Goal: Transaction & Acquisition: Purchase product/service

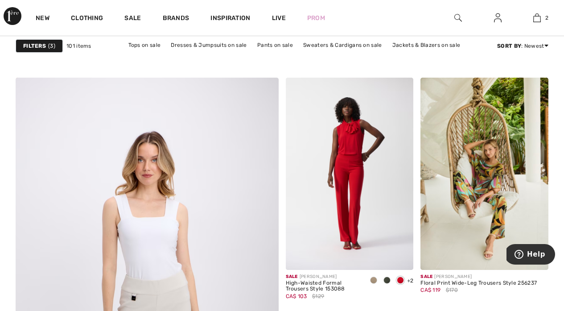
scroll to position [1939, 0]
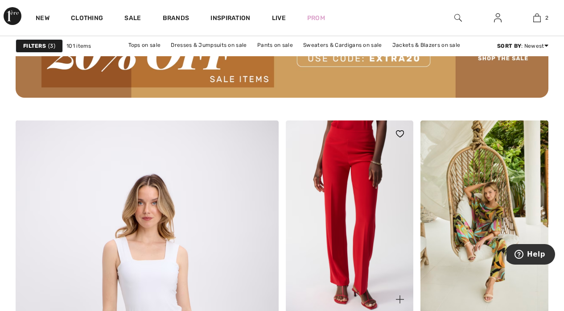
click at [358, 163] on img at bounding box center [350, 216] width 128 height 192
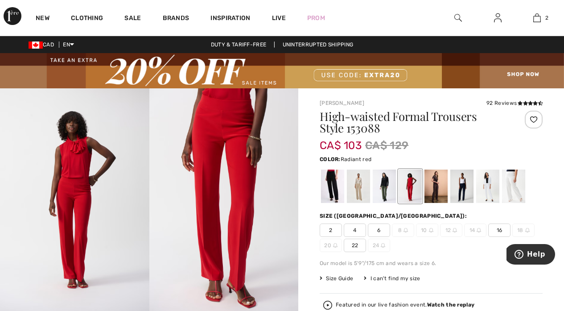
click at [244, 148] on img at bounding box center [223, 199] width 149 height 223
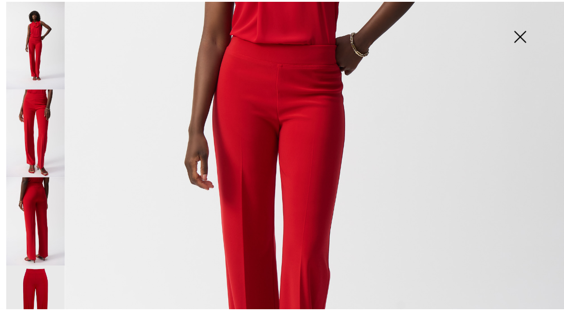
scroll to position [292, 0]
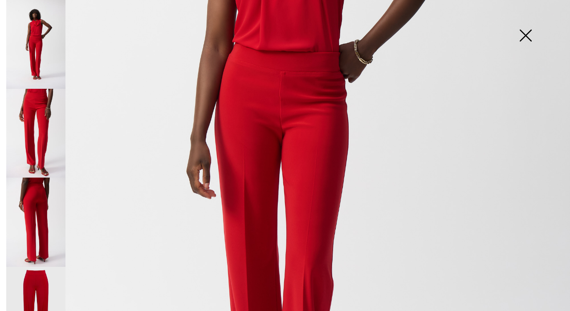
click at [527, 33] on img at bounding box center [526, 36] width 45 height 46
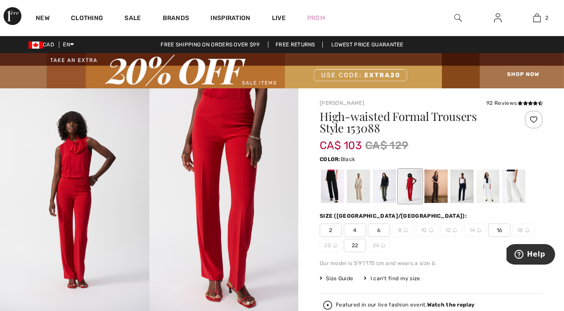
click at [334, 180] on div at bounding box center [332, 185] width 23 height 33
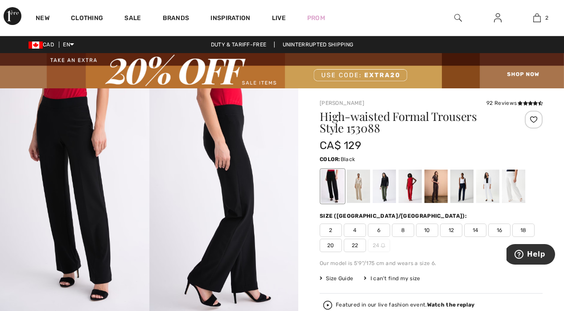
click at [495, 229] on span "16" at bounding box center [499, 229] width 22 height 13
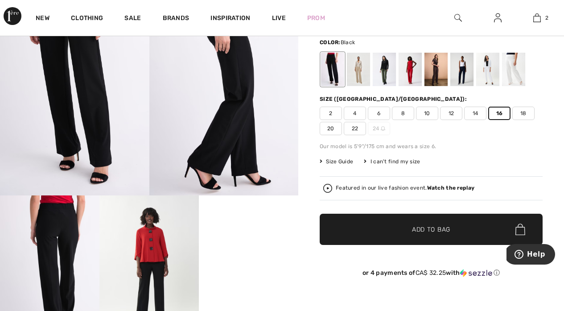
scroll to position [120, 0]
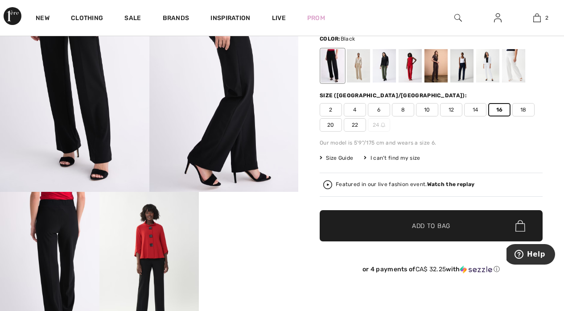
click at [423, 228] on span "Add to Bag" at bounding box center [431, 225] width 38 height 9
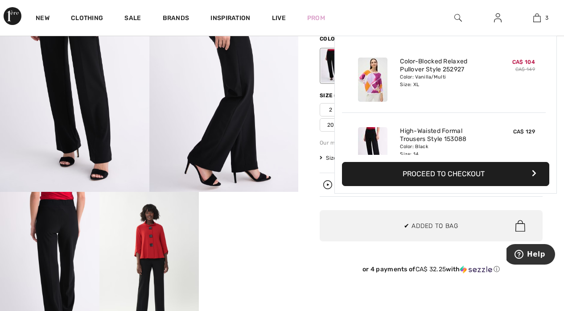
scroll to position [97, 0]
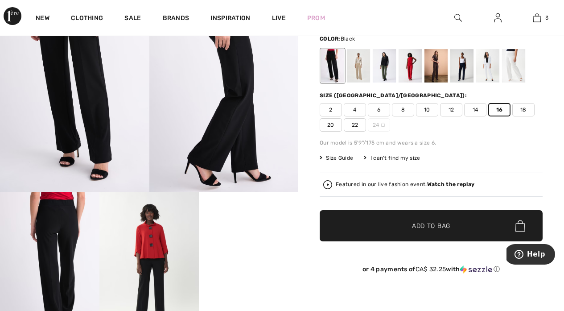
click at [474, 107] on span "14" at bounding box center [475, 109] width 22 height 13
click at [420, 223] on span "Add to Bag" at bounding box center [431, 225] width 38 height 9
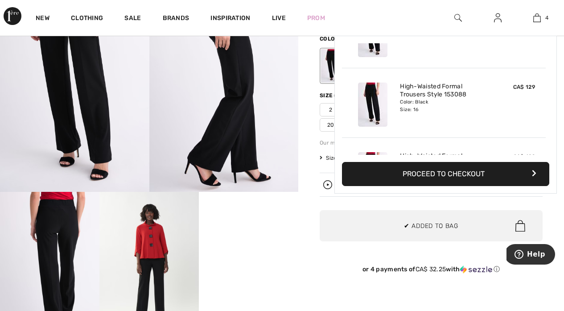
scroll to position [167, 0]
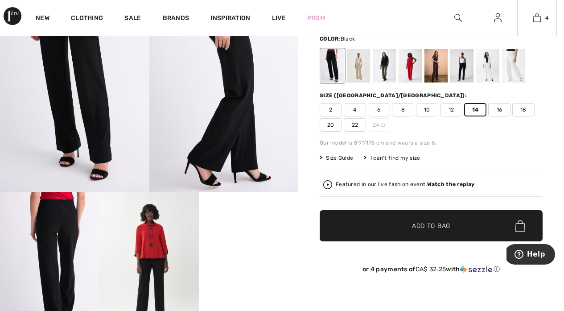
click at [516, 62] on div at bounding box center [513, 65] width 23 height 33
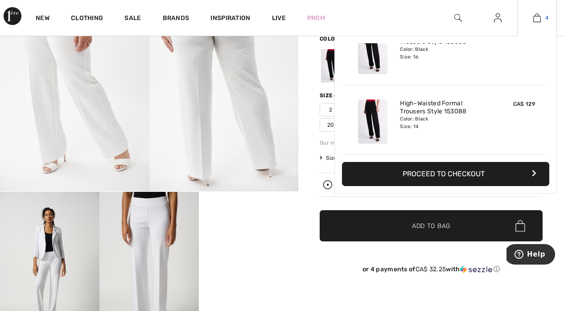
click at [537, 18] on img at bounding box center [537, 17] width 8 height 11
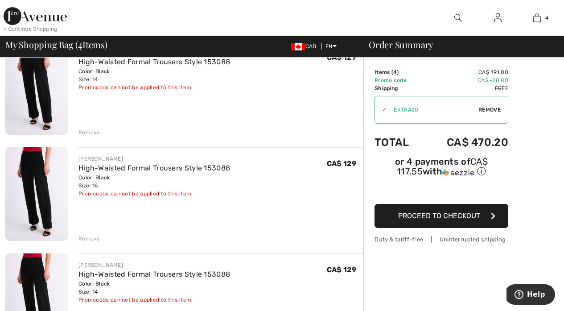
scroll to position [220, 0]
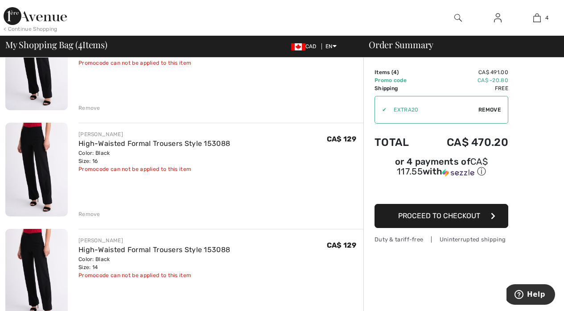
click at [91, 107] on div "Remove" at bounding box center [89, 108] width 22 height 8
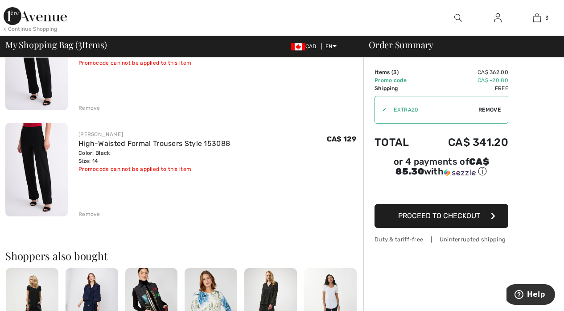
click at [92, 106] on div "Remove" at bounding box center [89, 108] width 22 height 8
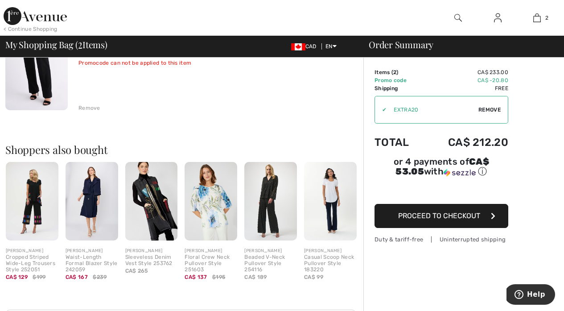
click at [89, 104] on div "Remove" at bounding box center [89, 108] width 22 height 8
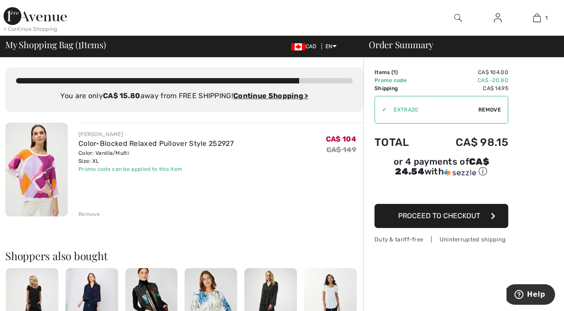
scroll to position [0, 0]
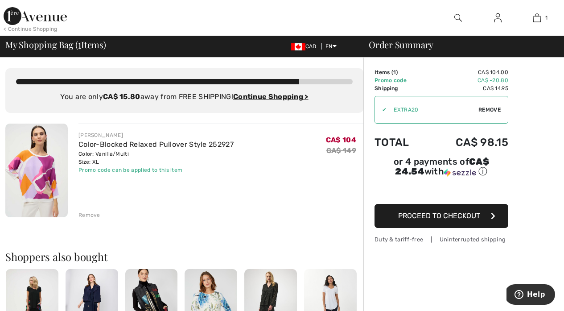
click at [29, 15] on img at bounding box center [35, 16] width 63 height 18
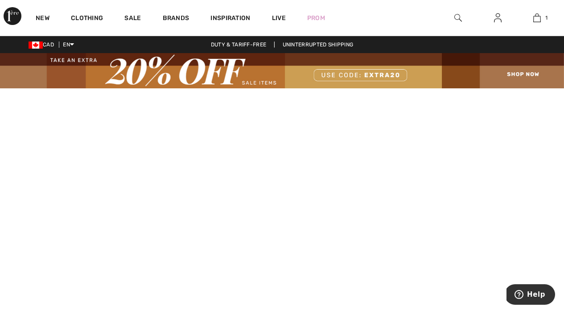
click at [266, 80] on img at bounding box center [282, 70] width 564 height 35
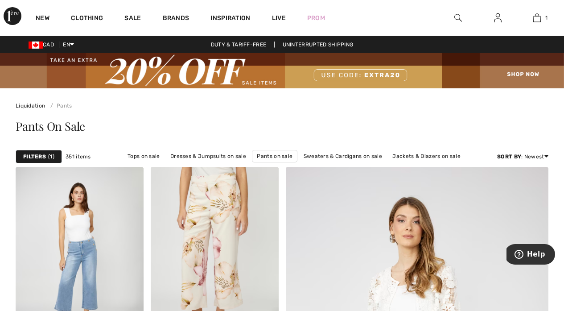
click at [36, 153] on strong "Filters" at bounding box center [34, 156] width 23 height 8
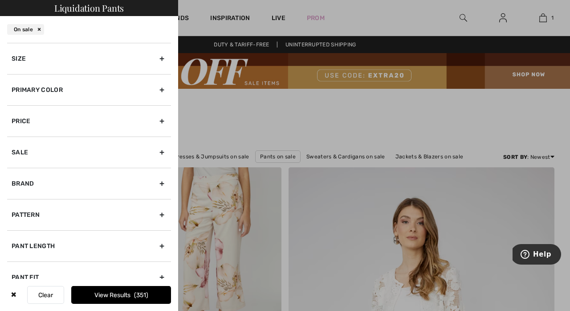
click at [155, 57] on div "Size" at bounding box center [89, 58] width 164 height 31
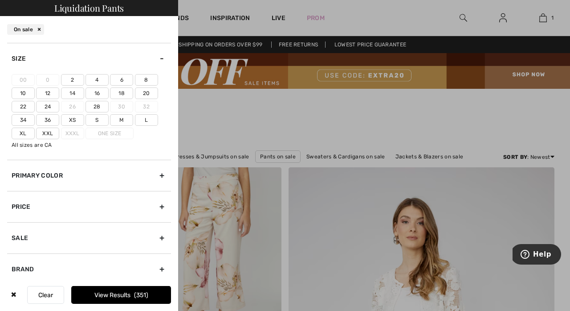
click at [74, 90] on label "14" at bounding box center [72, 93] width 23 height 12
click at [0, 0] on input"] "14" at bounding box center [0, 0] width 0 height 0
click at [23, 131] on label "Xl" at bounding box center [23, 133] width 23 height 12
click at [0, 0] on input"] "Xl" at bounding box center [0, 0] width 0 height 0
click at [110, 293] on button "View Results 110" at bounding box center [121, 295] width 100 height 18
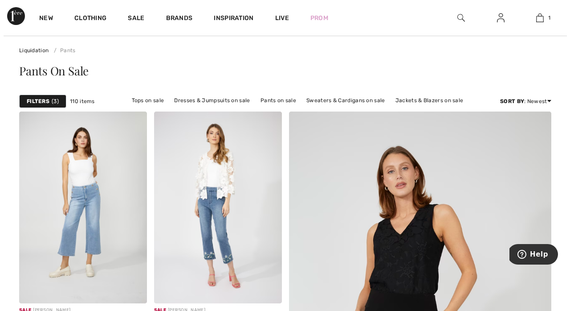
scroll to position [68, 0]
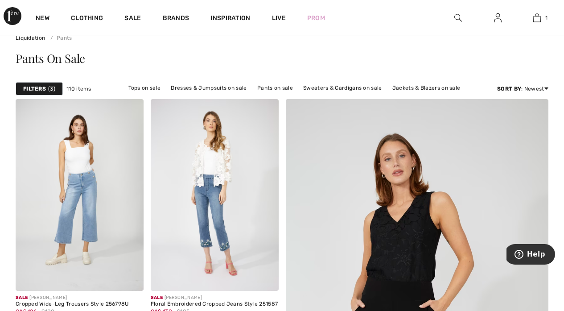
click at [56, 88] on div "Filters 3" at bounding box center [39, 88] width 47 height 13
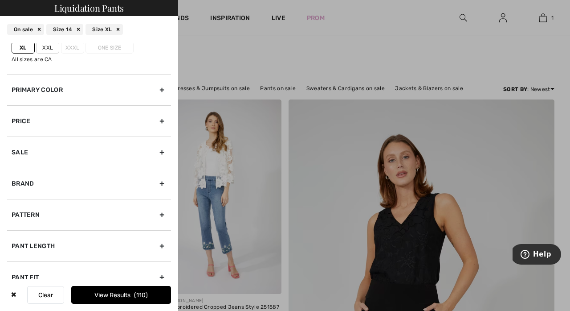
scroll to position [88, 0]
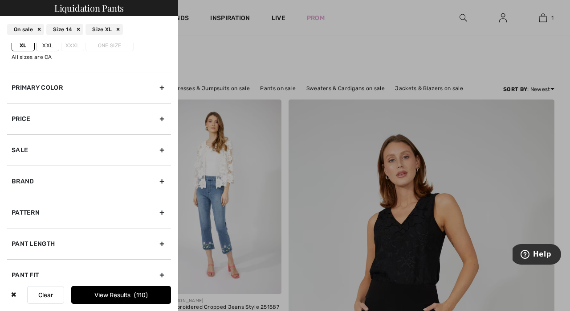
click at [151, 240] on div "Pant Length" at bounding box center [89, 243] width 164 height 31
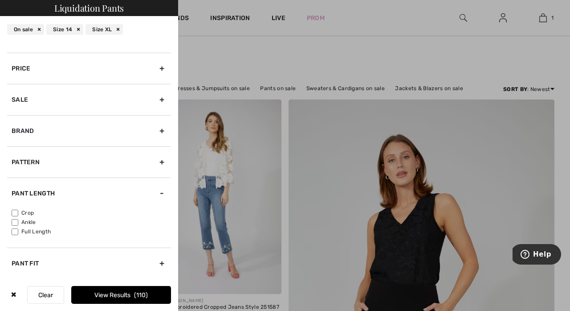
scroll to position [53, 0]
click at [18, 229] on input"] "Full Length" at bounding box center [15, 231] width 7 height 7
checkbox input"] "true"
click at [116, 289] on button "View Results 39" at bounding box center [121, 295] width 100 height 18
click at [116, 289] on button "Loading..." at bounding box center [121, 295] width 100 height 18
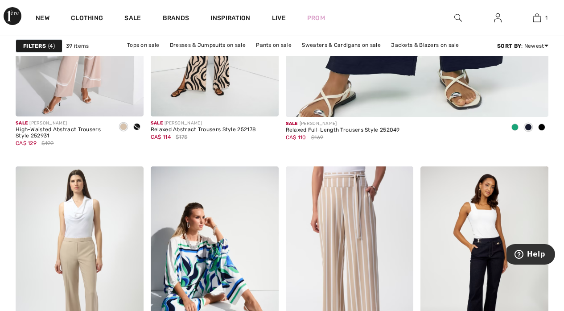
scroll to position [612, 0]
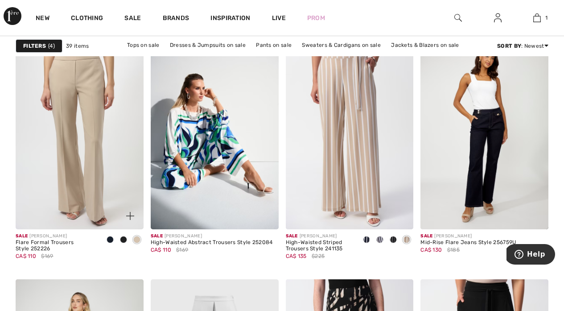
click at [91, 114] on img at bounding box center [80, 133] width 128 height 192
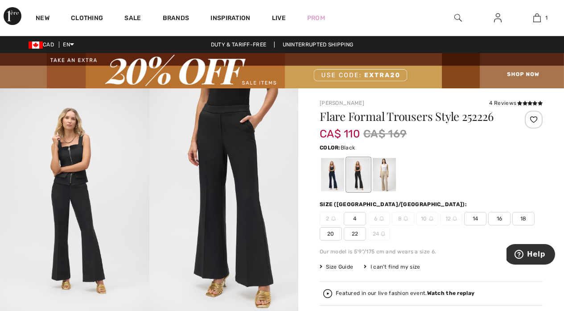
click at [470, 215] on span "14" at bounding box center [475, 218] width 22 height 13
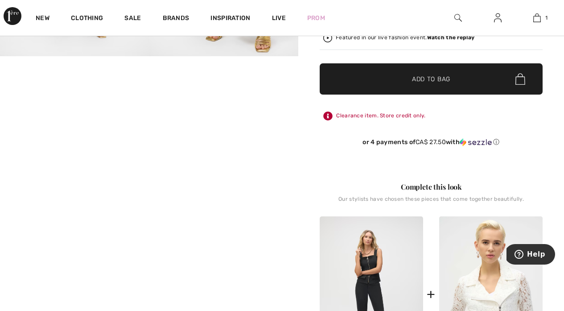
scroll to position [252, 0]
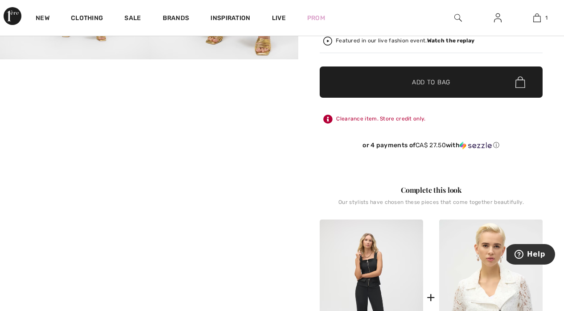
click at [446, 77] on span "✔ Added to Bag Add to Bag" at bounding box center [431, 81] width 223 height 31
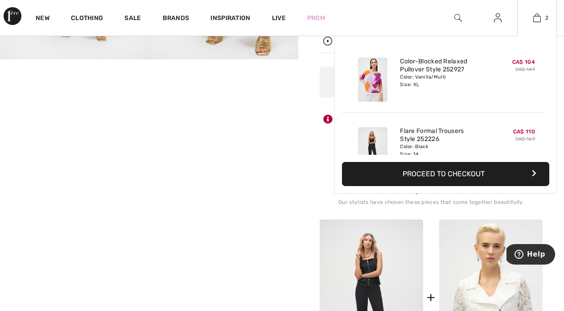
scroll to position [28, 0]
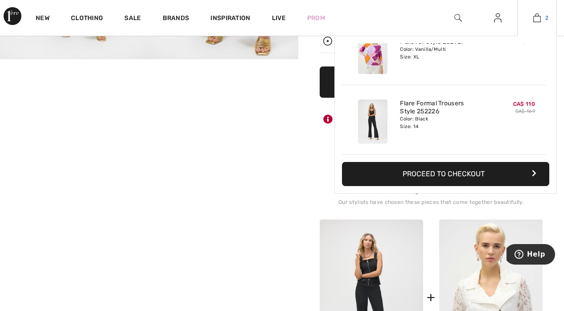
click at [537, 16] on img at bounding box center [537, 17] width 8 height 11
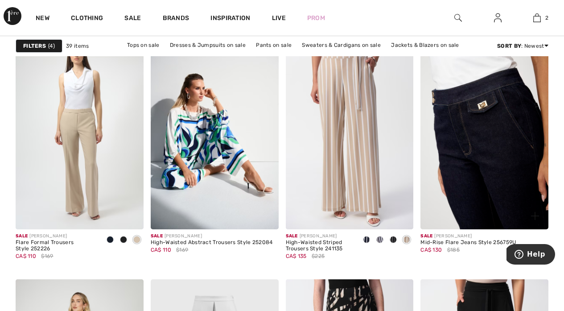
click at [479, 104] on img at bounding box center [484, 133] width 128 height 192
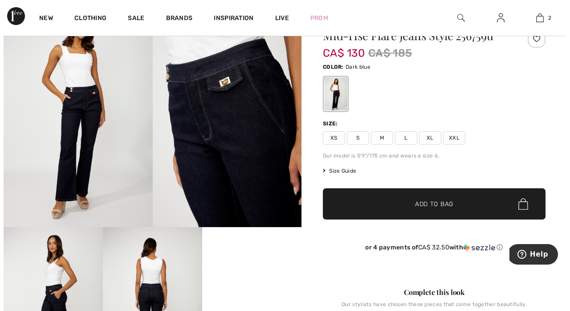
scroll to position [88, 0]
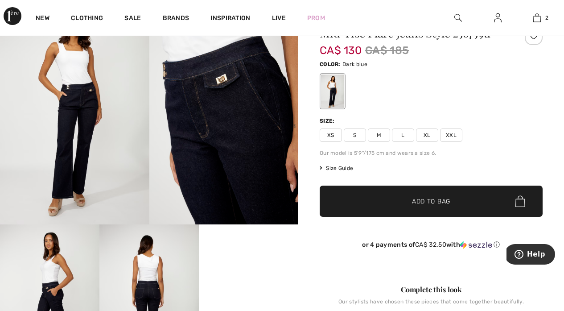
click at [252, 116] on img at bounding box center [223, 112] width 149 height 224
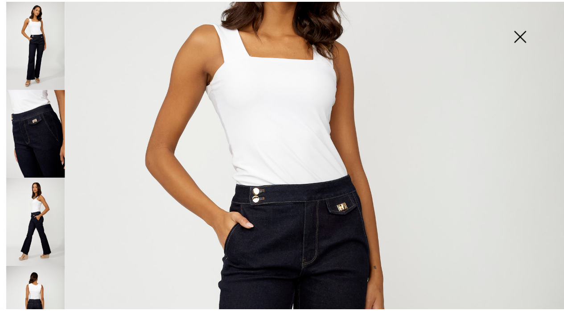
scroll to position [137, 0]
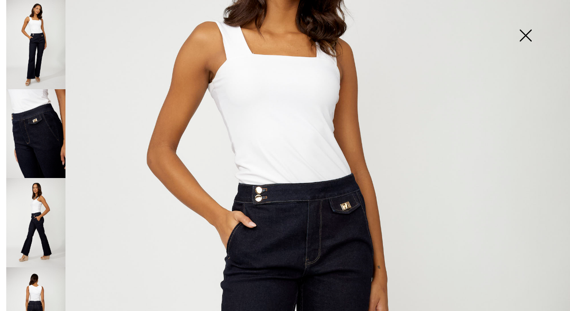
click at [307, 228] on img at bounding box center [285, 291] width 570 height 856
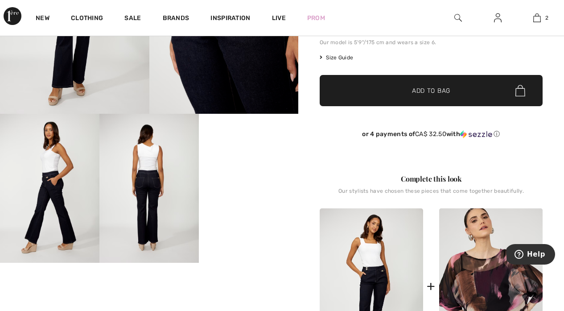
scroll to position [196, 0]
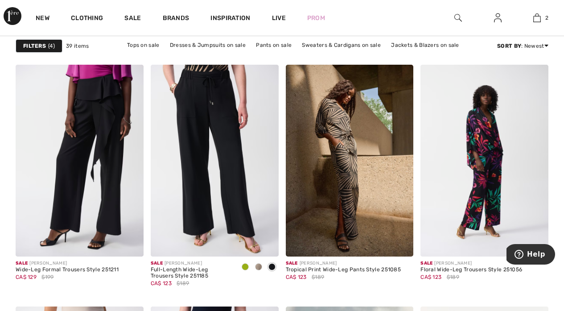
scroll to position [1166, 0]
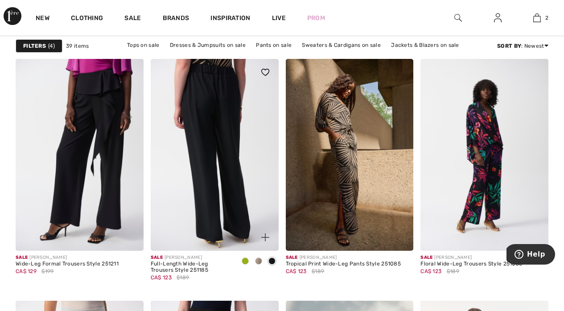
click at [212, 128] on img at bounding box center [215, 155] width 128 height 192
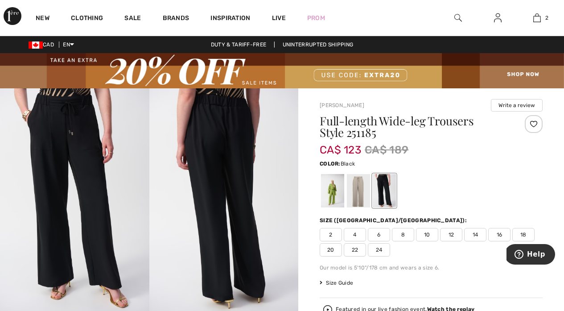
click at [197, 158] on img at bounding box center [223, 199] width 149 height 223
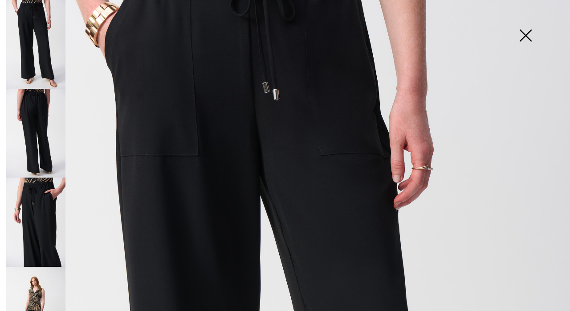
scroll to position [78, 0]
click at [46, 125] on img at bounding box center [35, 133] width 59 height 89
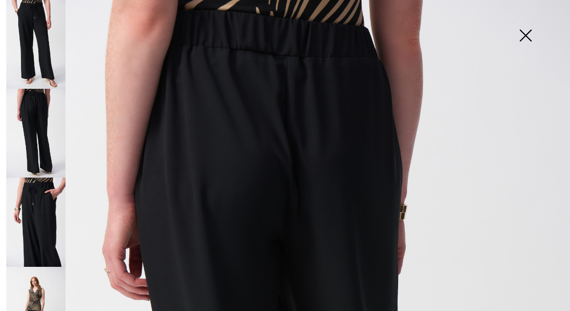
scroll to position [4, 0]
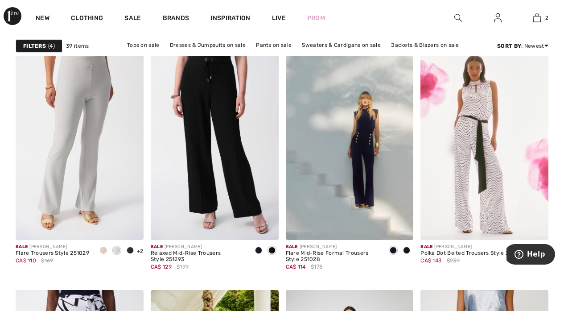
scroll to position [1381, 0]
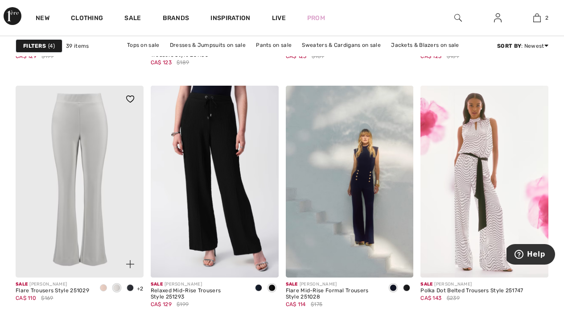
click at [96, 156] on img at bounding box center [80, 182] width 128 height 192
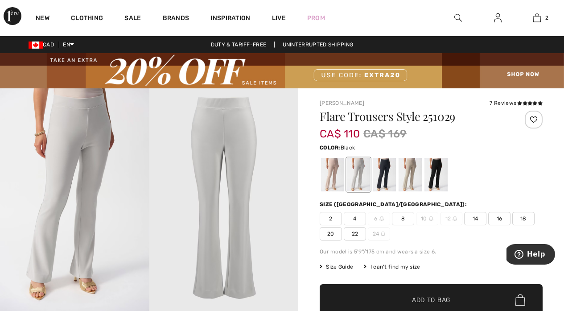
click at [440, 165] on div at bounding box center [435, 174] width 23 height 33
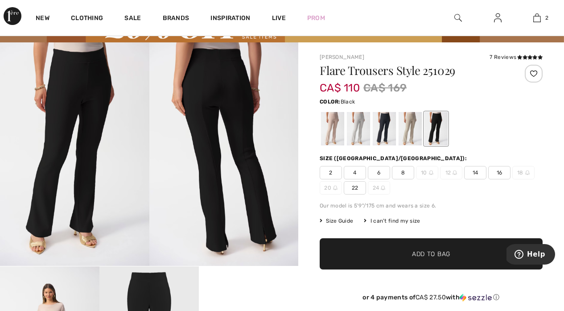
scroll to position [49, 0]
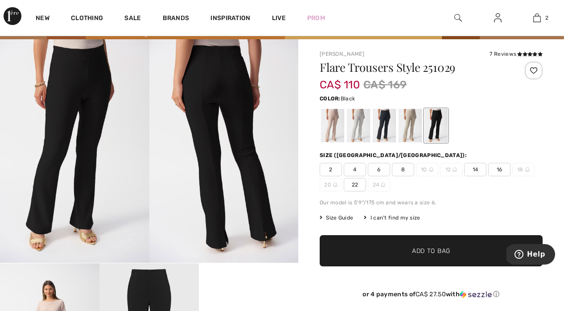
click at [475, 169] on span "14" at bounding box center [475, 169] width 22 height 13
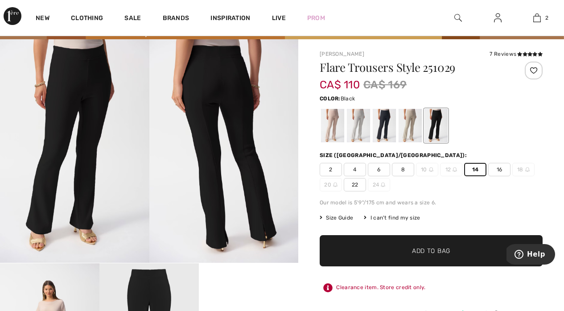
click at [427, 241] on span "✔ Added to Bag Add to Bag" at bounding box center [431, 250] width 223 height 31
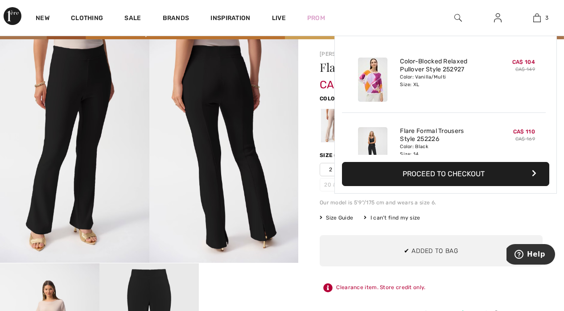
scroll to position [97, 0]
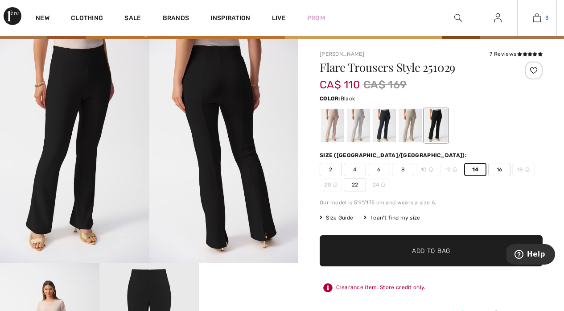
click at [536, 17] on img at bounding box center [537, 17] width 8 height 11
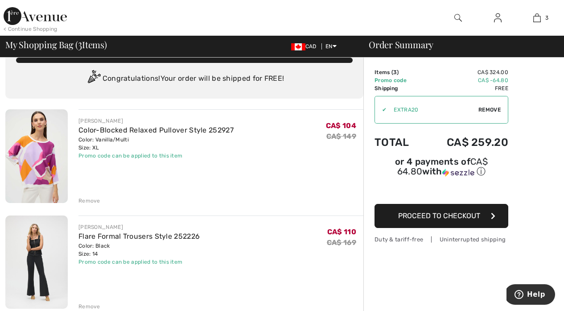
scroll to position [17, 0]
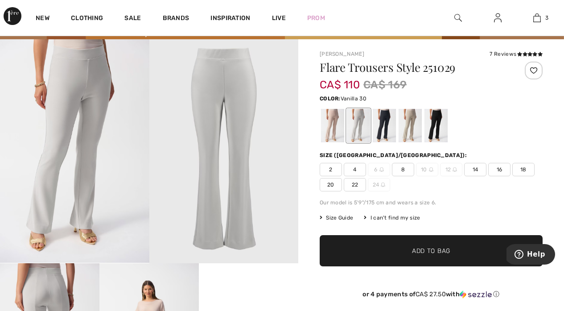
click at [120, 105] on img at bounding box center [74, 150] width 149 height 223
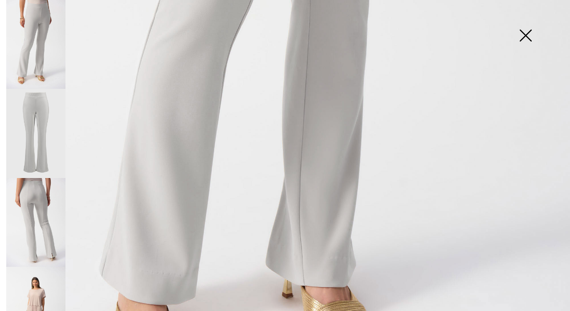
scroll to position [441, 0]
click at [44, 112] on img at bounding box center [35, 133] width 59 height 89
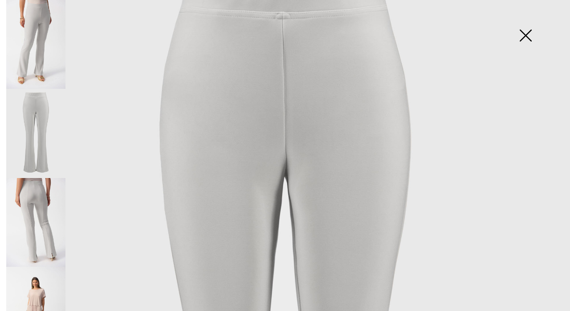
scroll to position [51, 0]
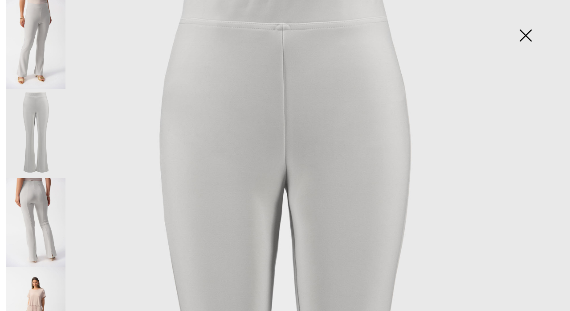
click at [40, 204] on img at bounding box center [35, 222] width 59 height 89
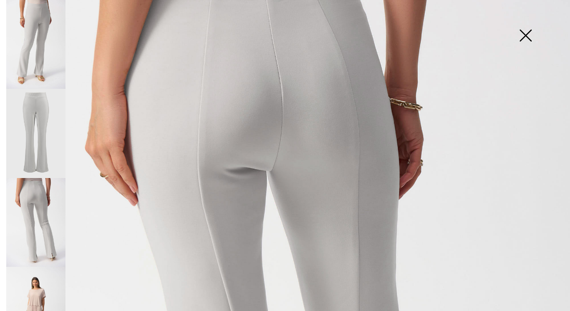
scroll to position [71, 0]
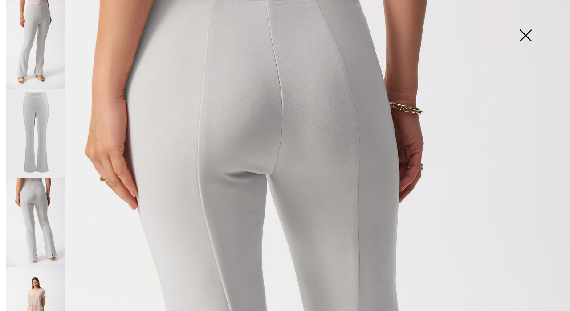
click at [27, 276] on img at bounding box center [35, 310] width 59 height 89
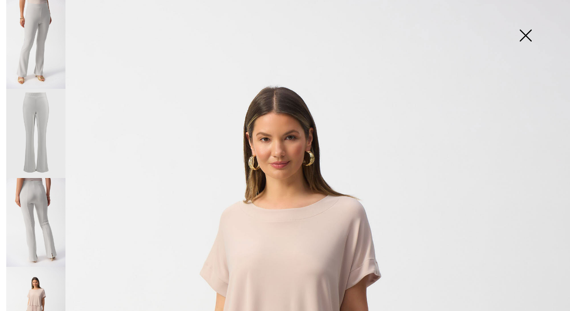
scroll to position [7, 0]
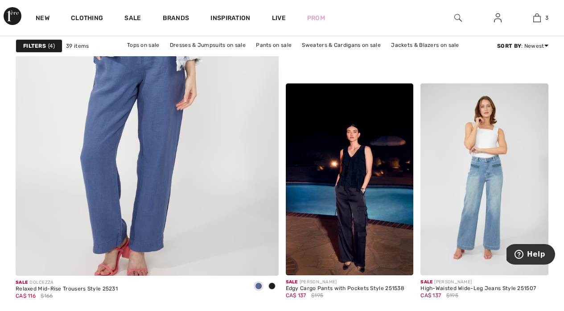
scroll to position [2213, 0]
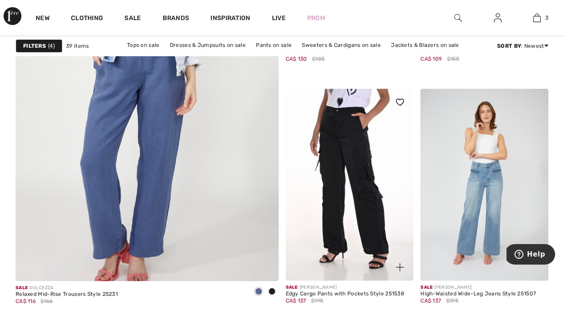
click at [357, 171] on img at bounding box center [350, 185] width 128 height 192
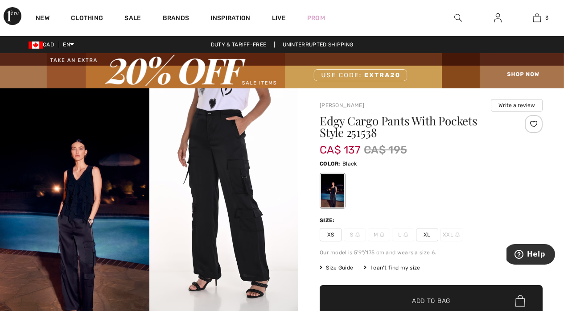
click at [239, 175] on img at bounding box center [223, 199] width 149 height 223
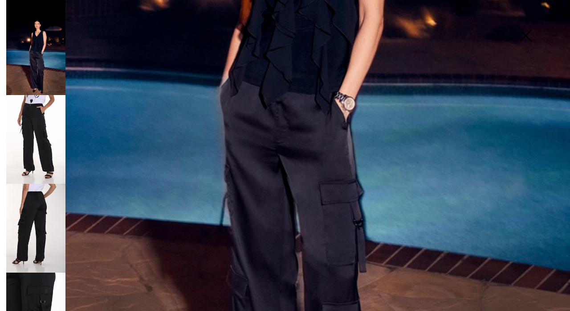
scroll to position [317, 0]
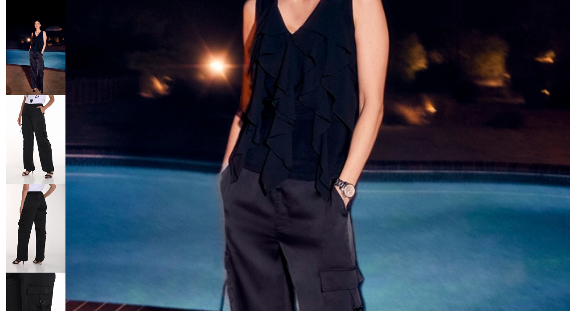
click at [30, 132] on img at bounding box center [35, 139] width 59 height 89
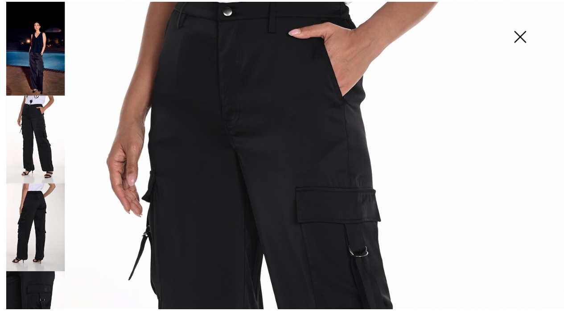
scroll to position [86, 0]
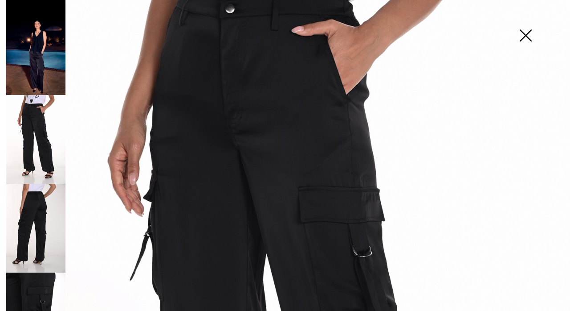
click at [29, 208] on img at bounding box center [35, 228] width 59 height 89
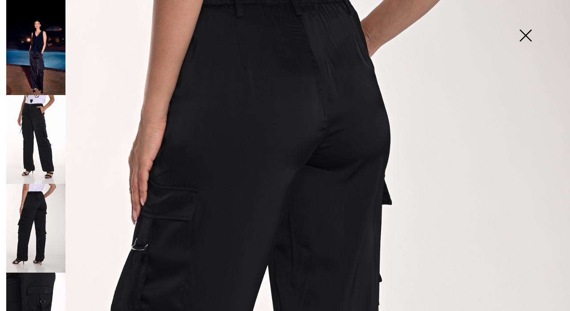
click at [525, 35] on img at bounding box center [526, 36] width 45 height 46
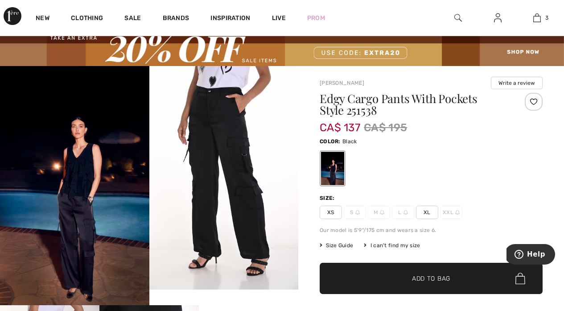
scroll to position [25, 0]
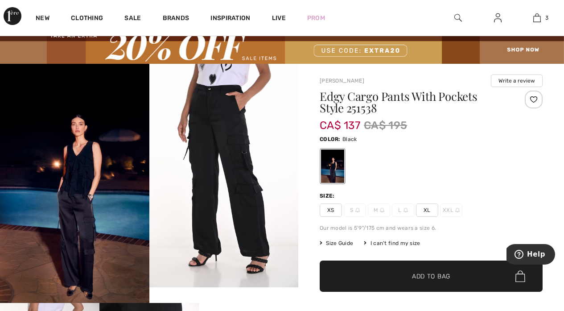
click at [336, 242] on span "Size Guide" at bounding box center [336, 243] width 33 height 8
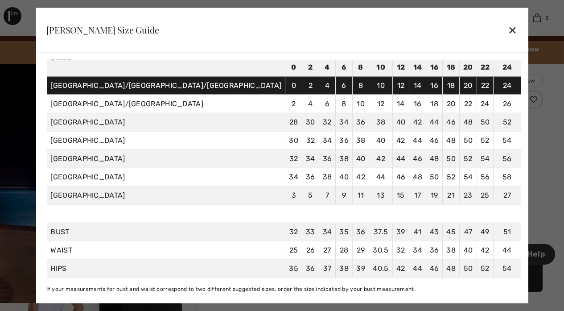
scroll to position [50, 0]
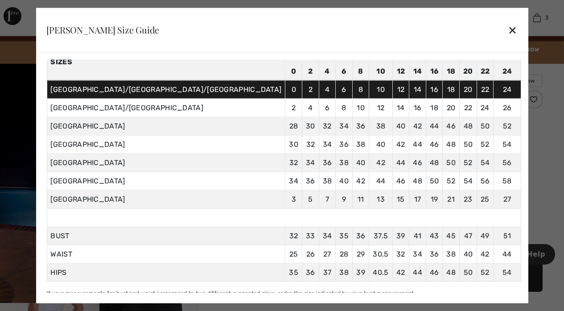
click at [508, 29] on div "✕" at bounding box center [512, 29] width 9 height 19
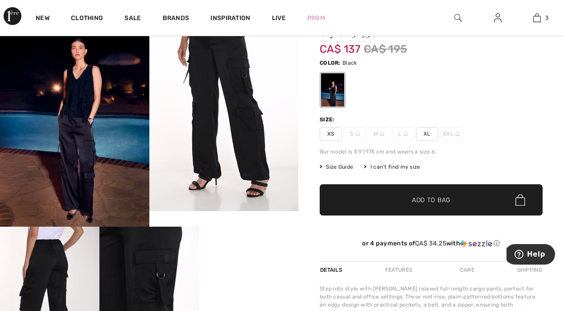
scroll to position [96, 0]
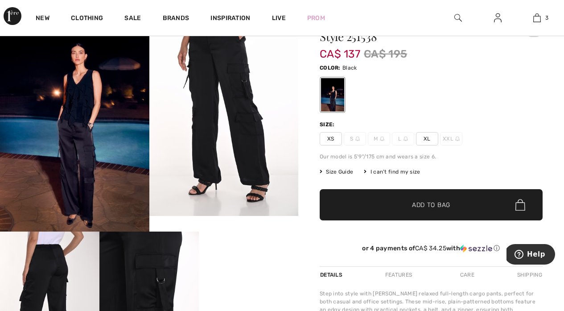
click at [425, 200] on span "✔ Added to Bag Add to Bag" at bounding box center [431, 204] width 223 height 31
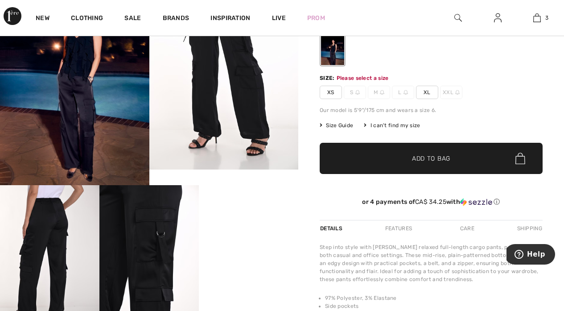
scroll to position [145, 0]
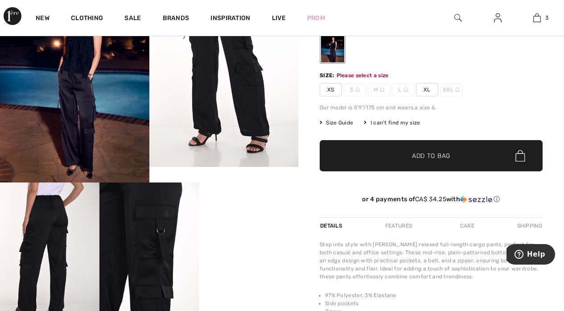
click at [430, 151] on span "✔ Added to Bag Add to Bag" at bounding box center [431, 155] width 223 height 31
click at [425, 86] on span "XL" at bounding box center [427, 89] width 22 height 13
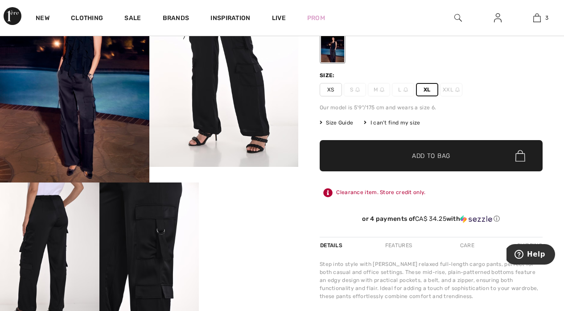
click at [417, 157] on span "Add to Bag" at bounding box center [431, 155] width 38 height 9
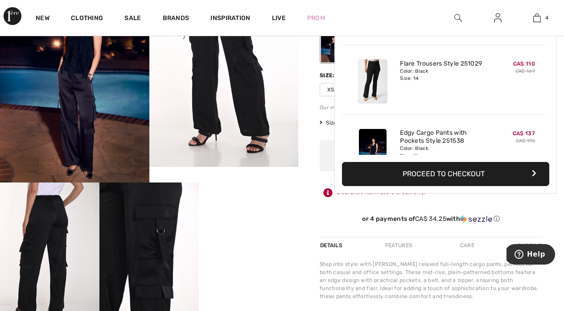
scroll to position [167, 0]
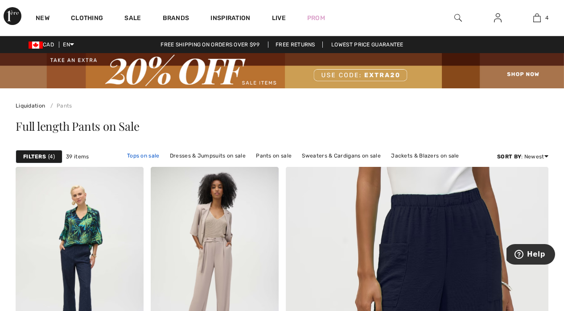
click at [127, 152] on link "Tops on sale" at bounding box center [143, 156] width 41 height 12
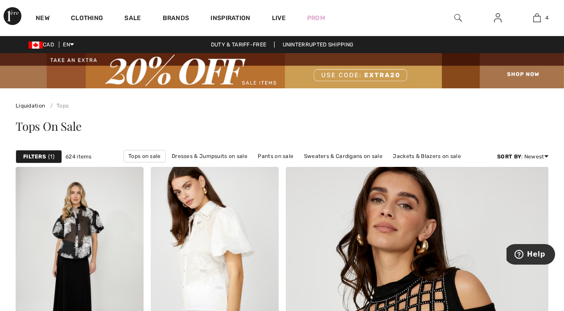
click at [41, 156] on strong "Filters" at bounding box center [34, 156] width 23 height 8
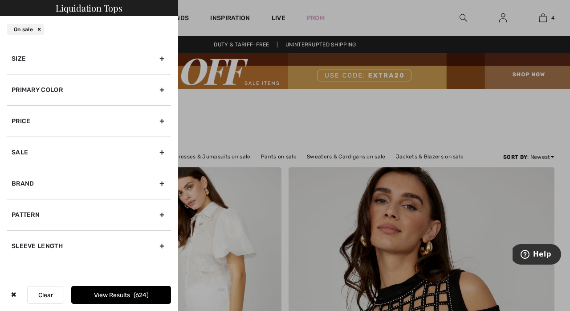
click at [163, 150] on div "Sale" at bounding box center [89, 151] width 164 height 31
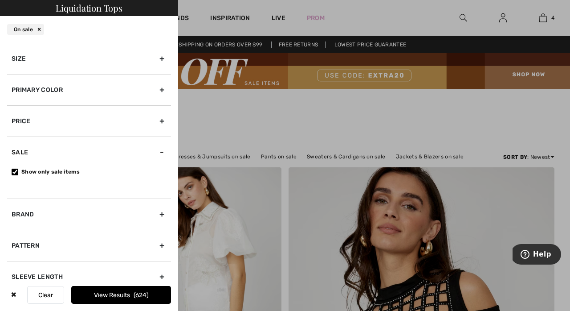
scroll to position [13, 0]
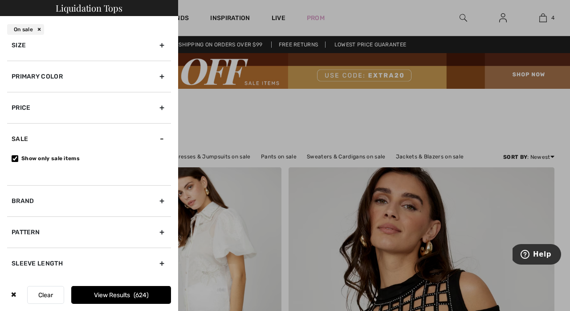
click at [157, 262] on div "Sleeve length" at bounding box center [89, 262] width 164 height 31
click at [18, 249] on label "Long Sleeve" at bounding box center [92, 252] width 160 height 8
click at [18, 249] on input"] "Long Sleeve" at bounding box center [15, 252] width 7 height 7
checkbox input"] "true"
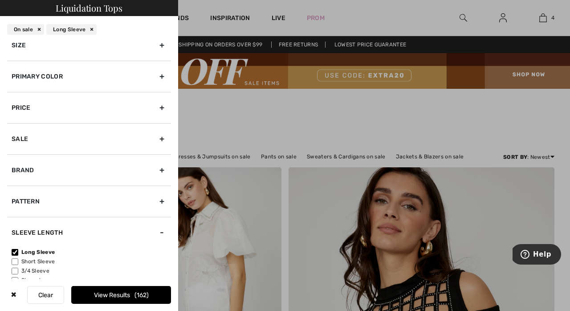
click at [16, 271] on input"] "3/4 Sleeve" at bounding box center [15, 270] width 7 height 7
checkbox input"] "true"
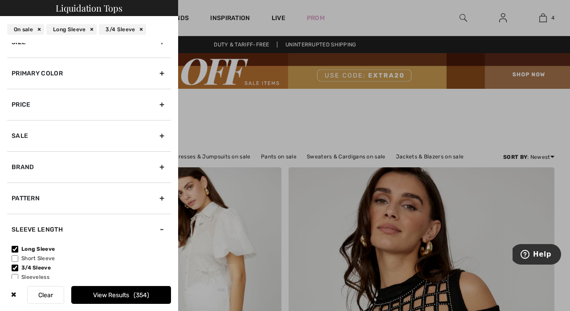
scroll to position [0, 0]
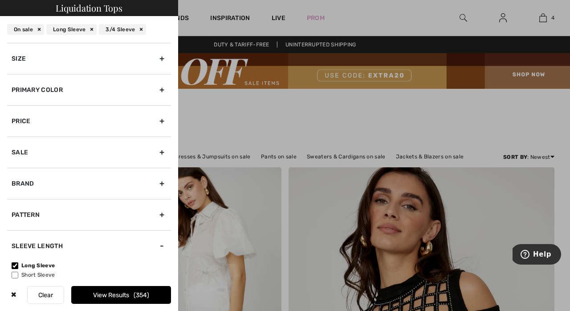
click at [154, 58] on div "Size" at bounding box center [89, 58] width 164 height 31
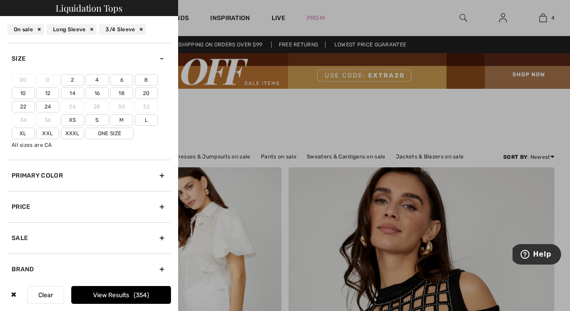
click at [76, 91] on label "14" at bounding box center [72, 93] width 23 height 12
click at [0, 0] on input"] "14" at bounding box center [0, 0] width 0 height 0
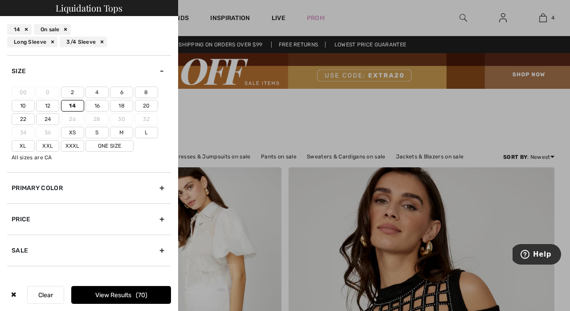
click at [95, 102] on label "16" at bounding box center [97, 106] width 23 height 12
click at [0, 0] on input"] "16" at bounding box center [0, 0] width 0 height 0
click at [146, 129] on label "L" at bounding box center [146, 133] width 23 height 12
click at [0, 0] on input"] "L" at bounding box center [0, 0] width 0 height 0
click at [115, 294] on button "View Results 115" at bounding box center [121, 295] width 100 height 18
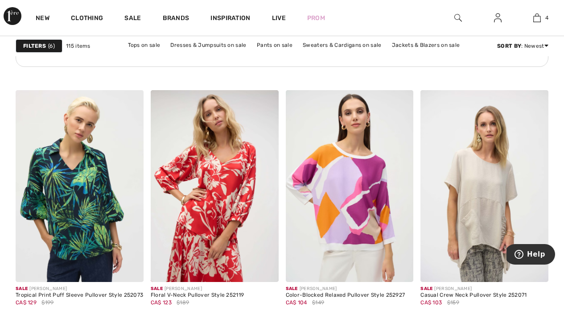
scroll to position [1140, 0]
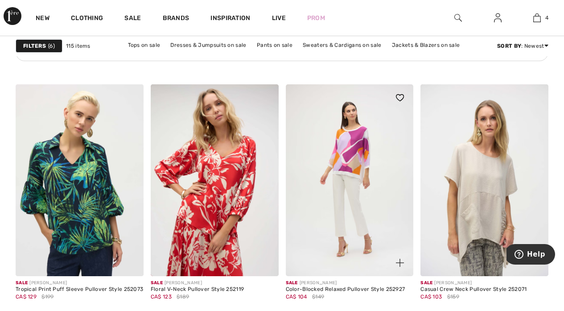
click at [332, 161] on img at bounding box center [350, 180] width 128 height 192
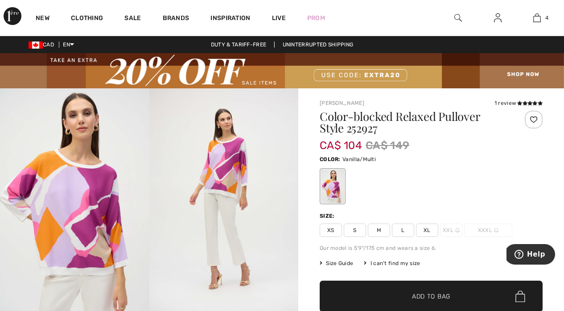
click at [400, 226] on span "L" at bounding box center [403, 229] width 22 height 13
click at [419, 294] on span "Add to Bag" at bounding box center [431, 295] width 38 height 9
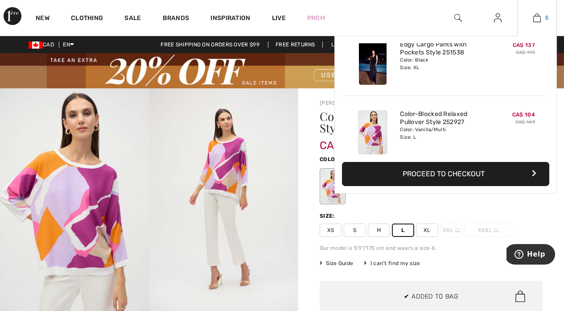
scroll to position [236, 0]
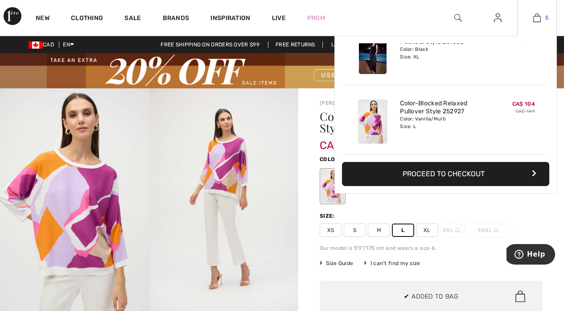
click at [538, 14] on img at bounding box center [537, 17] width 8 height 11
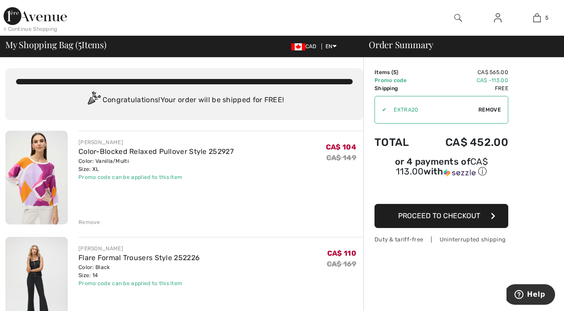
click at [91, 220] on div "Remove" at bounding box center [89, 222] width 22 height 8
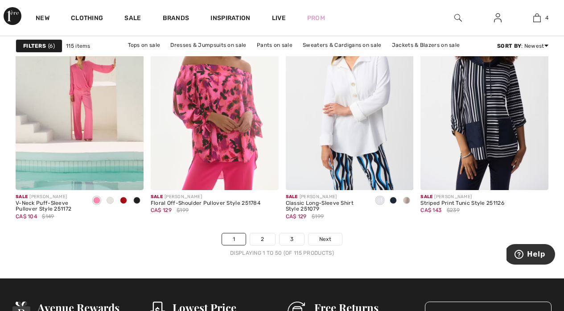
scroll to position [3687, 0]
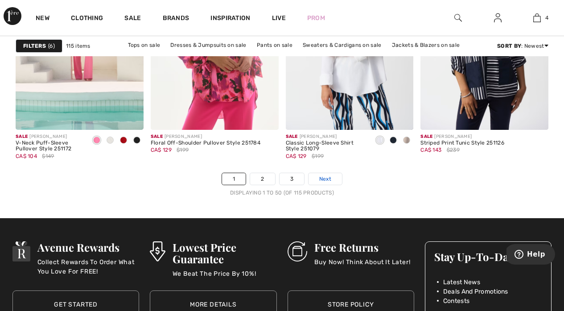
click at [327, 179] on span "Next" at bounding box center [325, 179] width 12 height 8
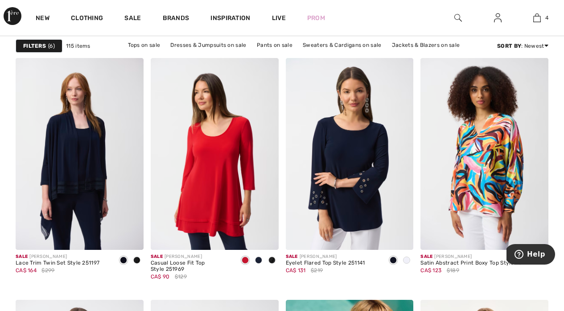
scroll to position [586, 0]
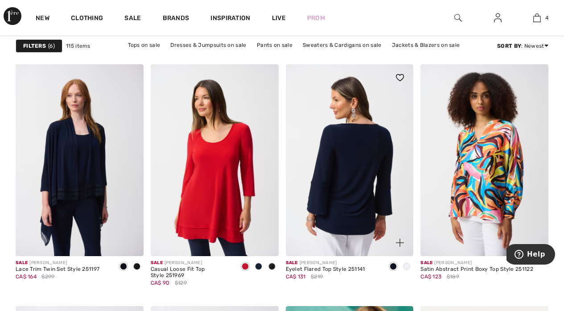
click at [346, 155] on img at bounding box center [350, 160] width 128 height 192
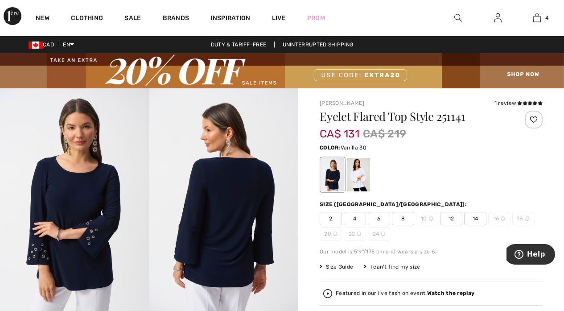
click at [357, 170] on div at bounding box center [358, 174] width 23 height 33
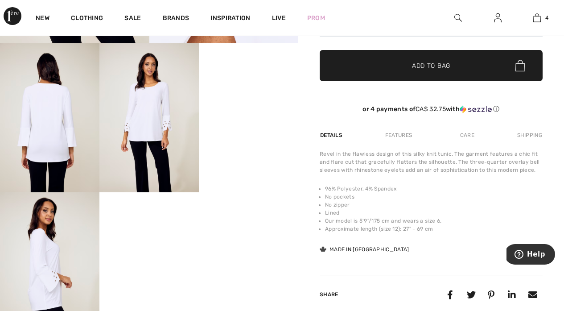
scroll to position [309, 0]
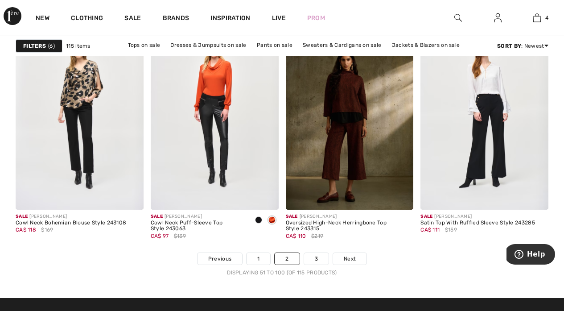
scroll to position [3601, 0]
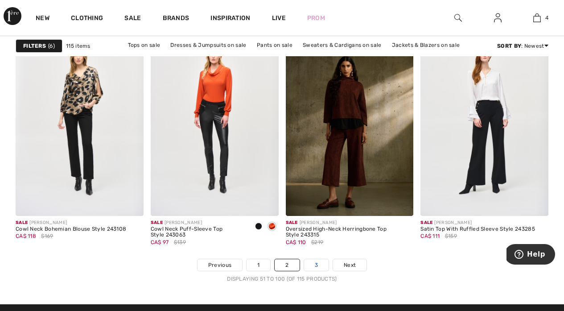
click at [319, 262] on link "3" at bounding box center [316, 265] width 25 height 12
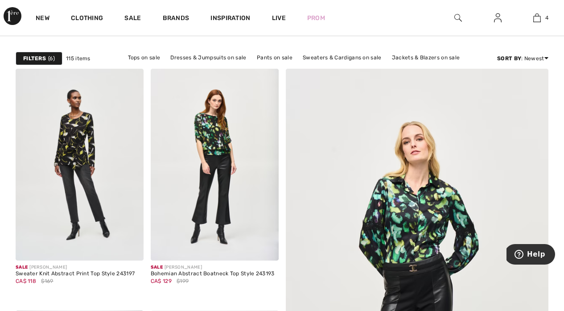
scroll to position [101, 0]
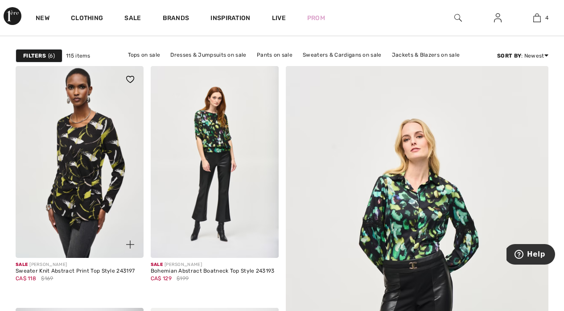
click at [99, 132] on img at bounding box center [80, 162] width 128 height 192
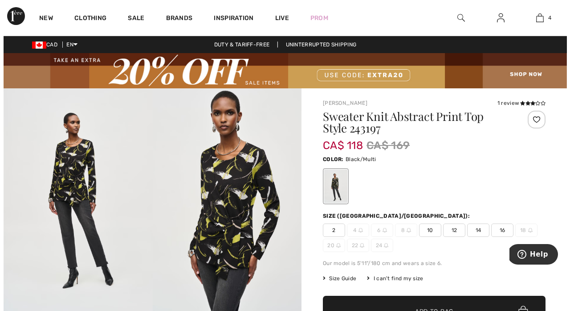
scroll to position [43, 0]
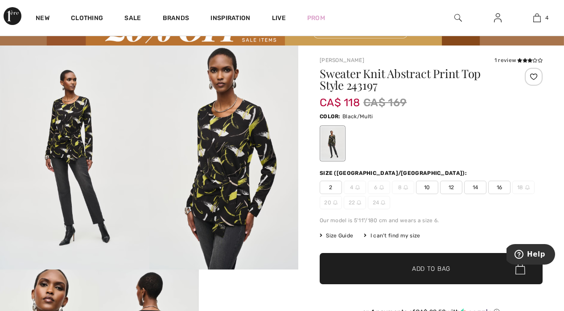
click at [221, 142] on img at bounding box center [223, 157] width 149 height 224
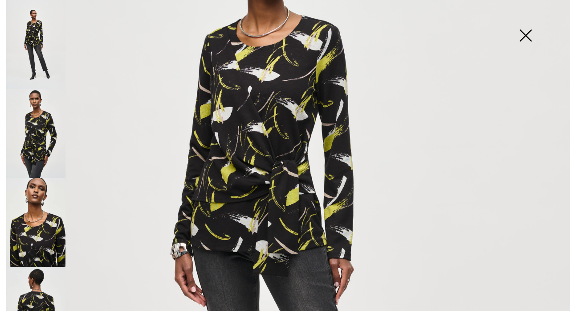
scroll to position [175, 0]
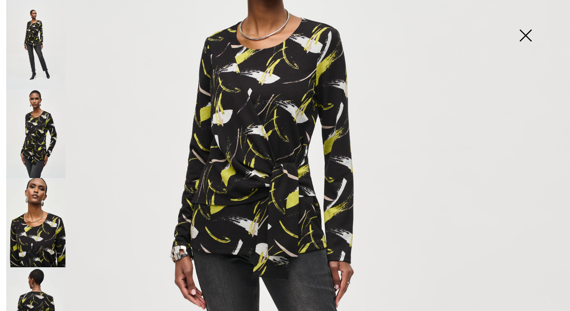
click at [35, 127] on img at bounding box center [35, 133] width 59 height 89
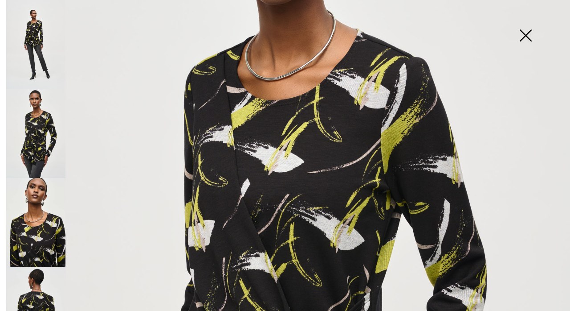
click at [45, 214] on img at bounding box center [35, 222] width 59 height 89
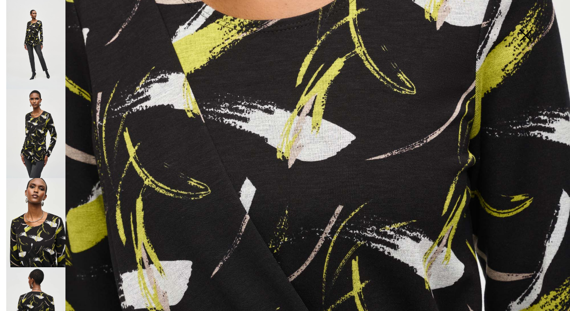
scroll to position [442, 0]
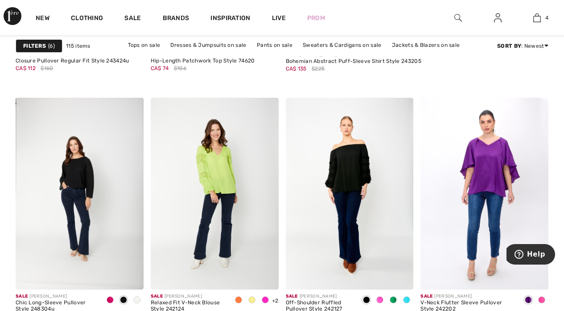
scroll to position [576, 0]
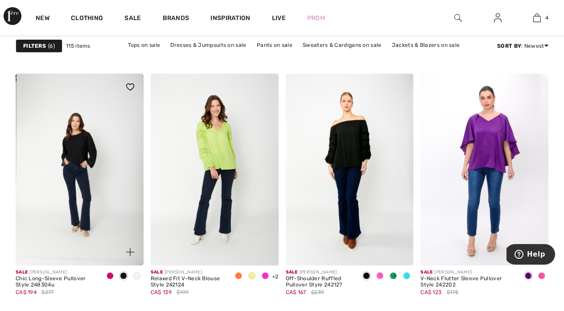
click at [104, 167] on img at bounding box center [80, 170] width 128 height 192
click at [83, 148] on img at bounding box center [80, 170] width 128 height 192
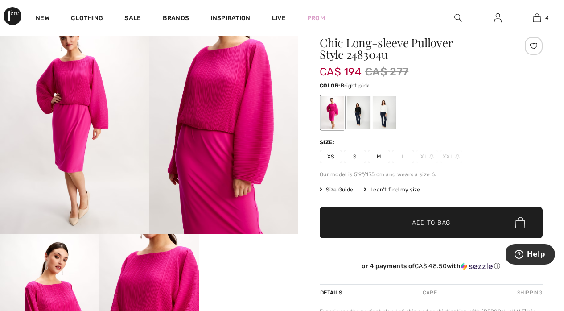
scroll to position [45, 0]
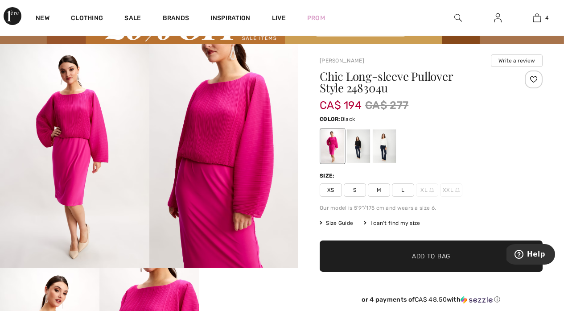
click at [357, 144] on div at bounding box center [358, 145] width 23 height 33
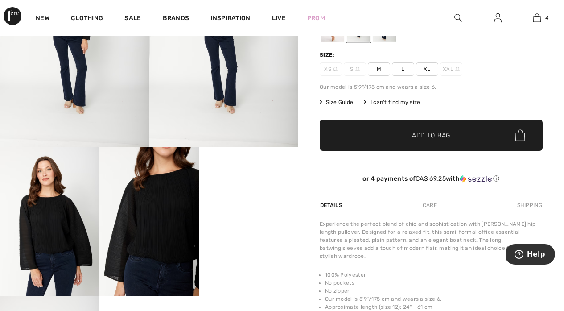
scroll to position [213, 0]
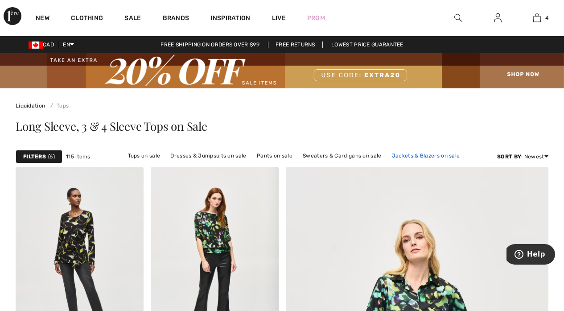
click at [396, 153] on link "Jackets & Blazers on sale" at bounding box center [425, 156] width 77 height 12
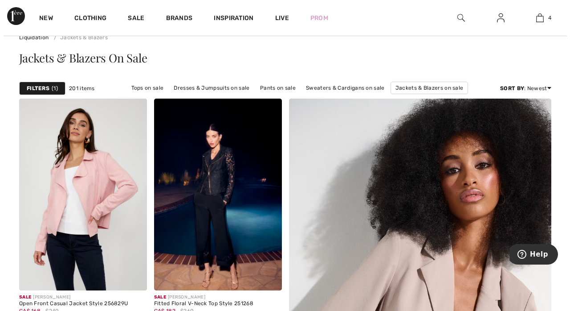
scroll to position [56, 0]
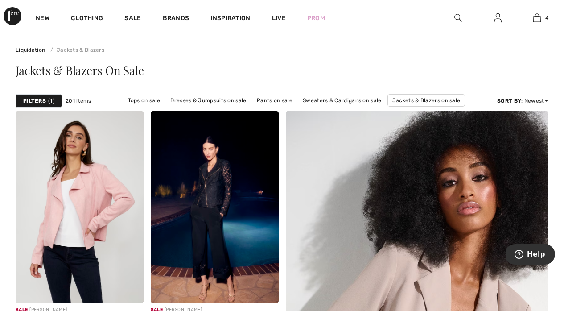
click at [47, 99] on div "Filters 1" at bounding box center [39, 100] width 46 height 13
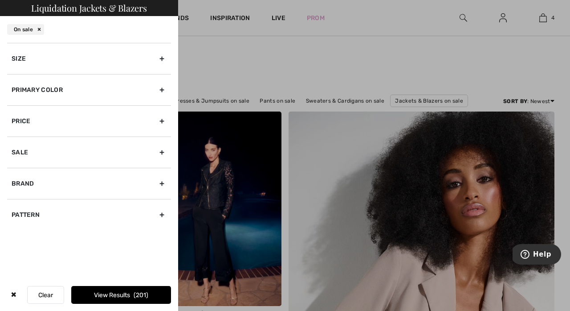
click at [164, 53] on div "Size" at bounding box center [89, 58] width 164 height 31
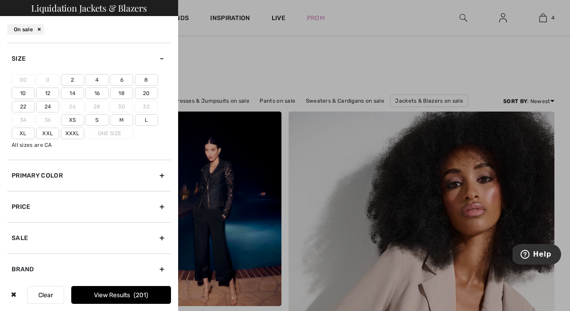
click at [99, 92] on label "16" at bounding box center [97, 93] width 23 height 12
click at [0, 0] on input"] "16" at bounding box center [0, 0] width 0 height 0
click at [28, 135] on label "Xl" at bounding box center [23, 133] width 23 height 12
click at [0, 0] on input"] "Xl" at bounding box center [0, 0] width 0 height 0
click at [121, 295] on button "View Results 61" at bounding box center [121, 295] width 100 height 18
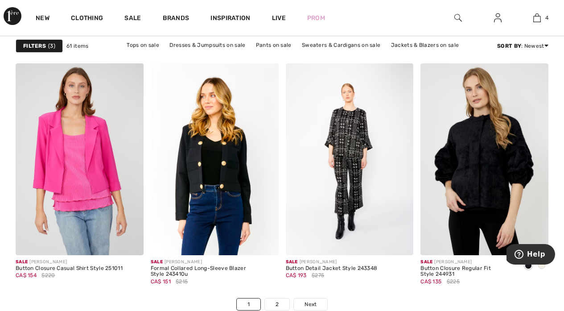
scroll to position [3578, 0]
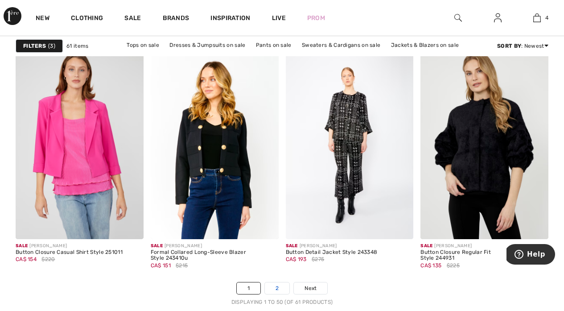
click at [275, 283] on link "2" at bounding box center [277, 288] width 25 height 12
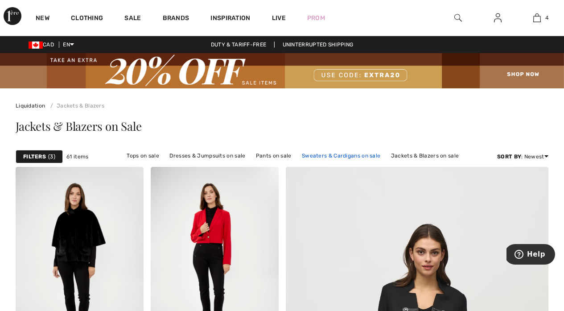
click at [324, 152] on link "Sweaters & Cardigans on sale" at bounding box center [340, 156] width 87 height 12
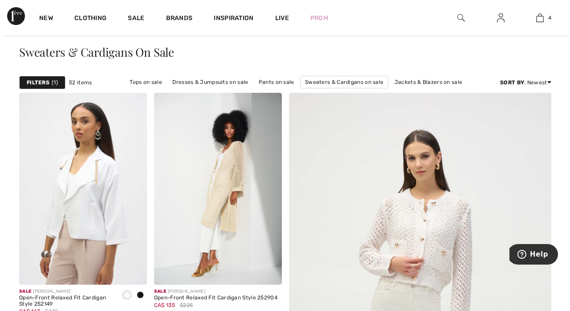
scroll to position [68, 0]
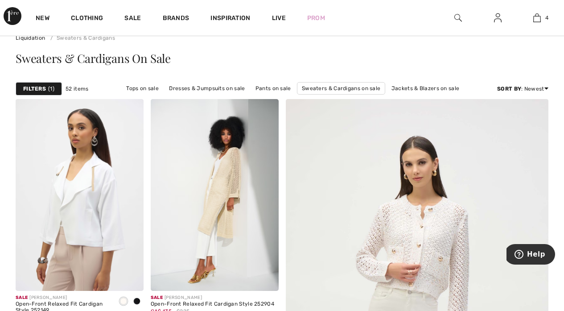
click at [37, 86] on strong "Filters" at bounding box center [34, 89] width 23 height 8
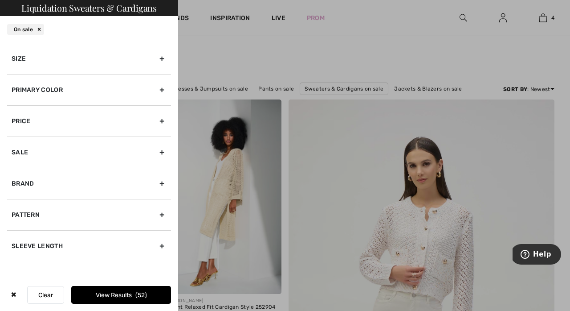
click at [164, 54] on div "Size" at bounding box center [89, 58] width 164 height 31
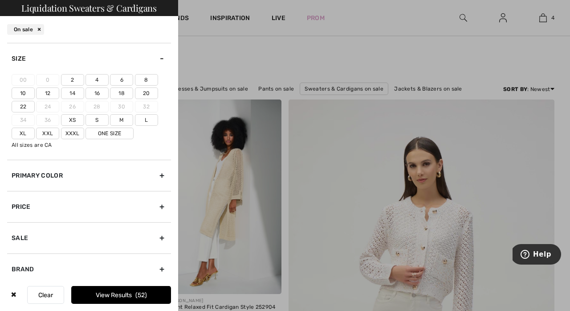
click at [75, 93] on label "14" at bounding box center [72, 93] width 23 height 12
click at [0, 0] on input"] "14" at bounding box center [0, 0] width 0 height 0
click at [94, 92] on label "16" at bounding box center [97, 93] width 23 height 12
click at [0, 0] on input"] "16" at bounding box center [0, 0] width 0 height 0
click at [148, 118] on label "L" at bounding box center [146, 120] width 23 height 12
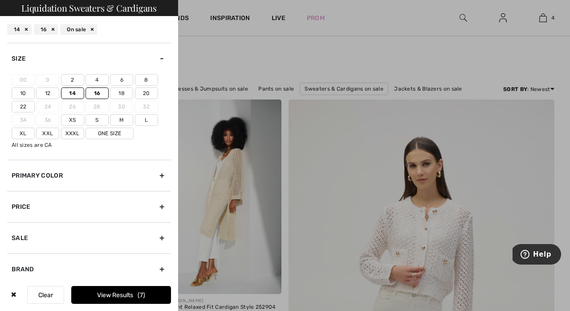
click at [0, 0] on input"] "L" at bounding box center [0, 0] width 0 height 0
click at [22, 133] on label "Xl" at bounding box center [23, 133] width 23 height 12
click at [0, 0] on input"] "Xl" at bounding box center [0, 0] width 0 height 0
click at [113, 295] on button "View Results 23" at bounding box center [121, 295] width 100 height 18
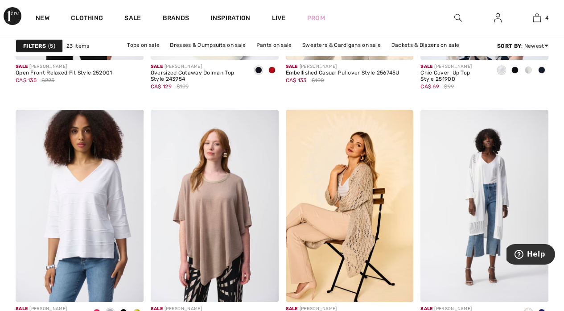
scroll to position [785, 0]
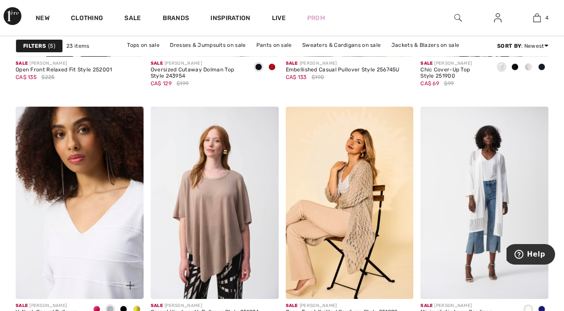
click at [127, 202] on img at bounding box center [80, 203] width 128 height 192
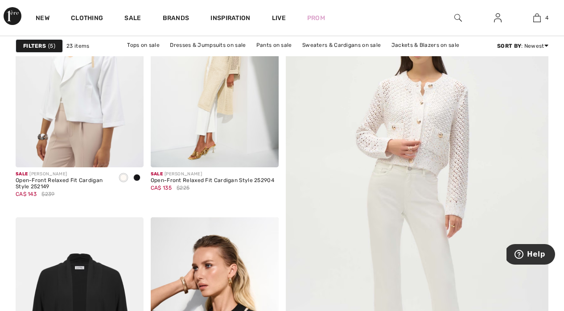
scroll to position [181, 0]
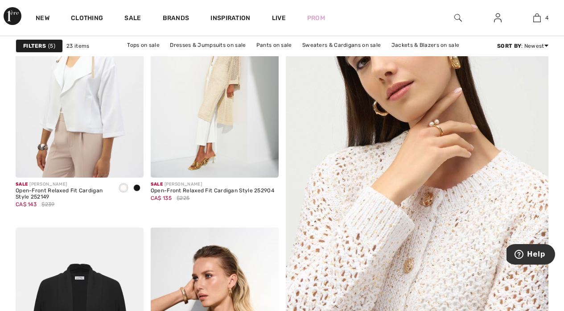
click at [457, 169] on img at bounding box center [416, 222] width 315 height 473
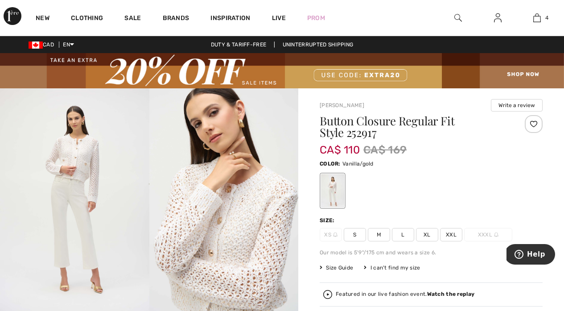
click at [238, 177] on img at bounding box center [223, 199] width 149 height 223
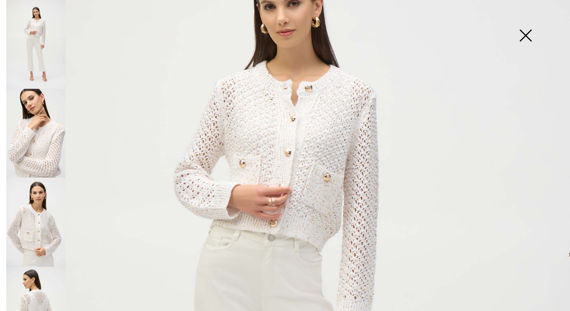
scroll to position [111, 0]
click at [356, 132] on img at bounding box center [285, 316] width 570 height 855
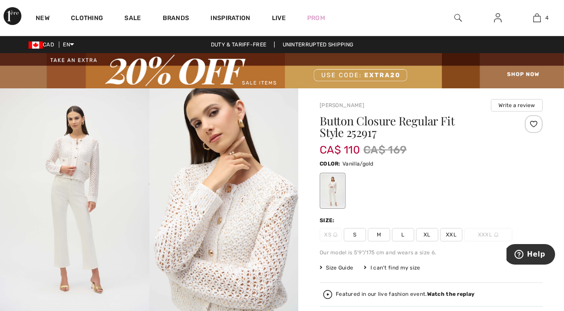
click at [90, 161] on img at bounding box center [74, 199] width 149 height 223
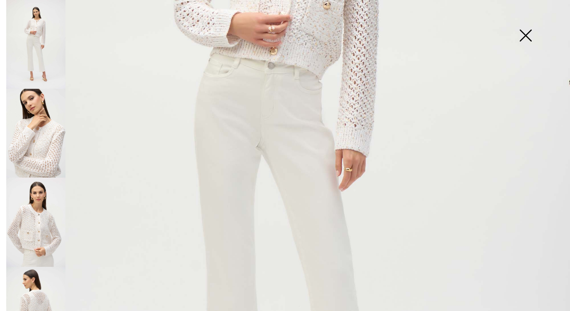
scroll to position [280, 0]
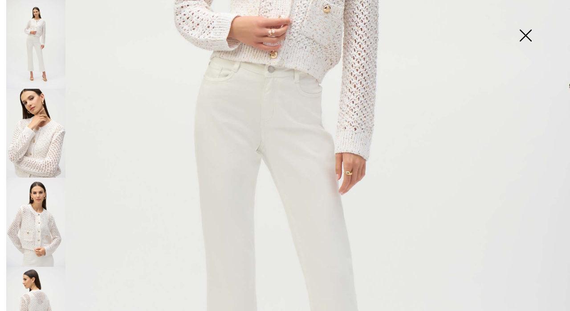
click at [47, 141] on img at bounding box center [35, 133] width 59 height 89
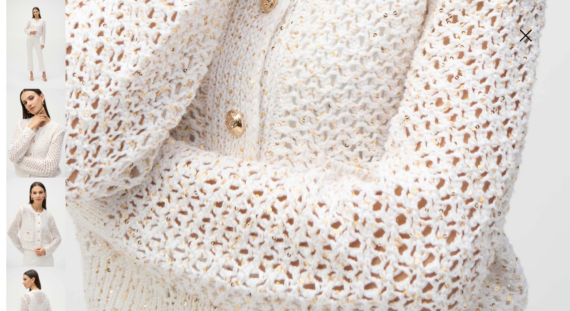
scroll to position [511, 0]
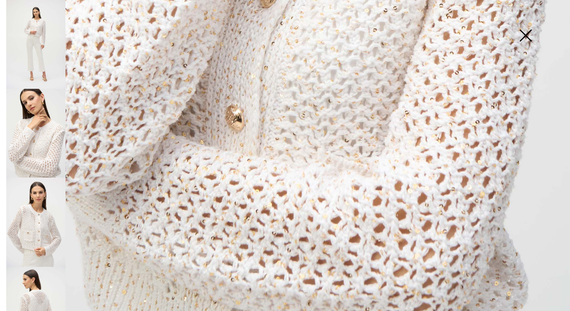
click at [30, 197] on img at bounding box center [35, 221] width 59 height 89
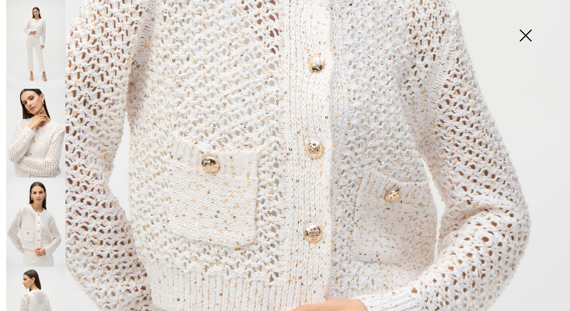
scroll to position [381, 0]
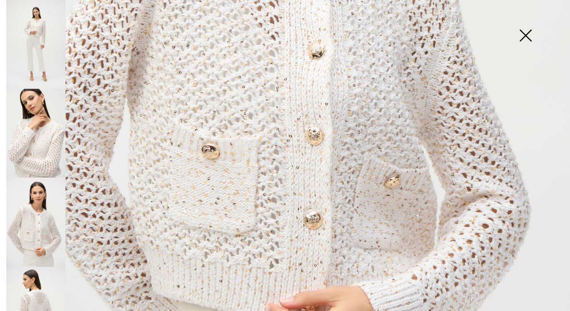
click at [41, 276] on img at bounding box center [35, 310] width 59 height 89
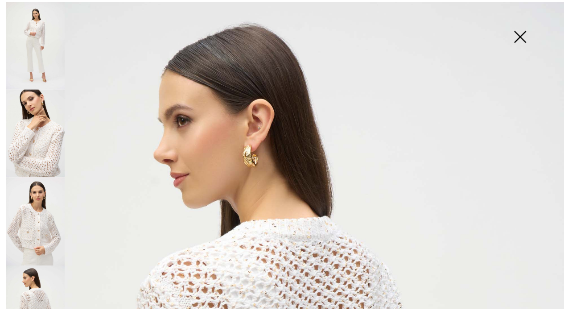
scroll to position [0, 0]
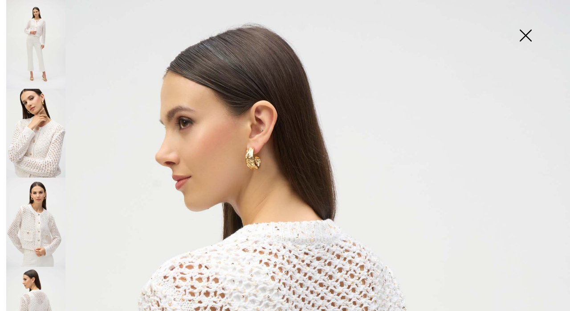
click at [524, 38] on img at bounding box center [526, 36] width 45 height 46
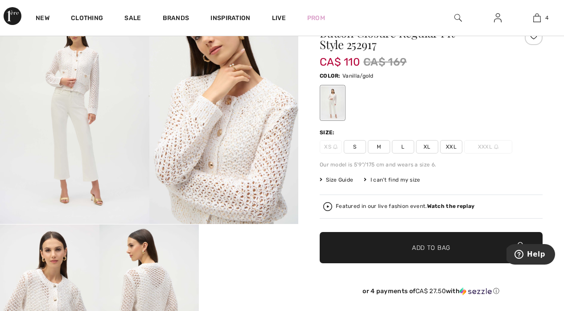
scroll to position [90, 0]
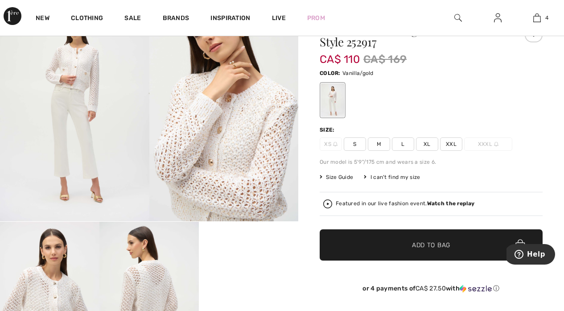
click at [426, 142] on span "XL" at bounding box center [427, 143] width 22 height 13
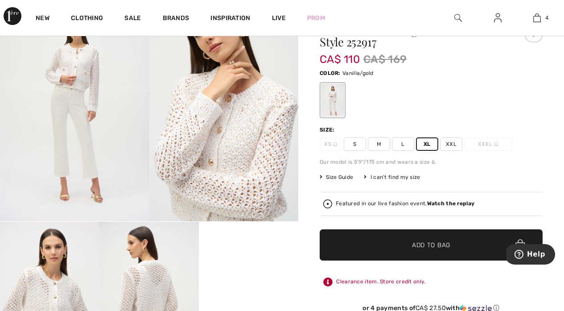
scroll to position [57, 0]
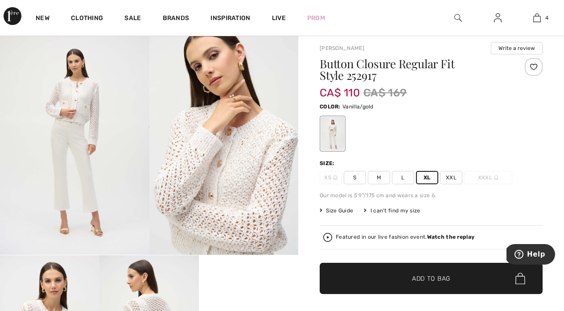
click at [422, 279] on span "Add to Bag" at bounding box center [431, 278] width 38 height 9
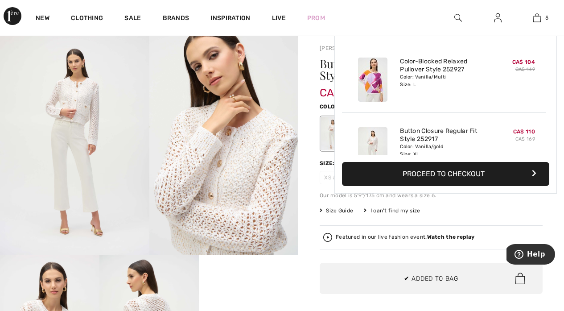
scroll to position [236, 0]
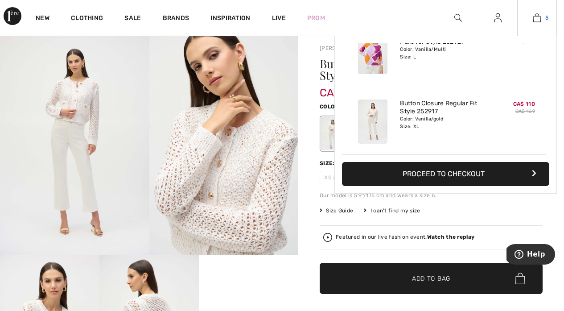
click at [537, 18] on img at bounding box center [537, 17] width 8 height 11
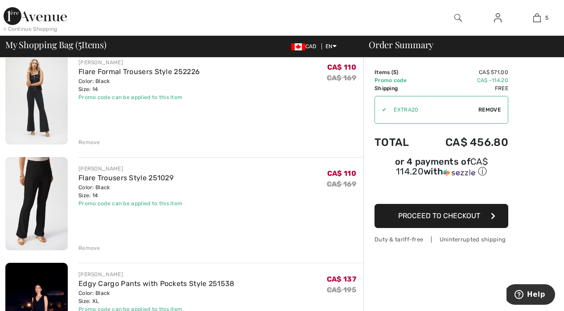
scroll to position [78, 0]
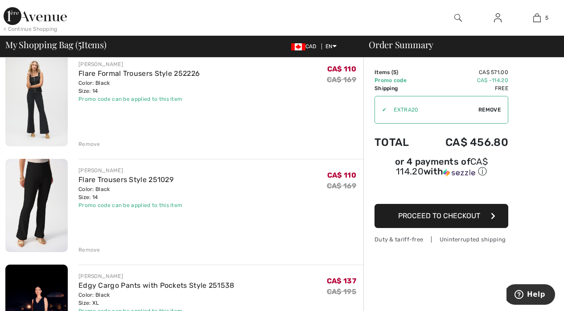
click at [42, 92] on img at bounding box center [36, 100] width 62 height 94
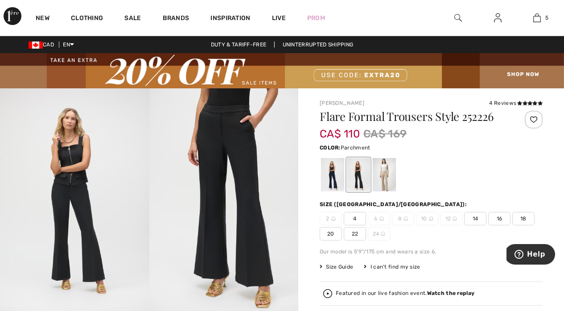
click at [389, 170] on div at bounding box center [384, 174] width 23 height 33
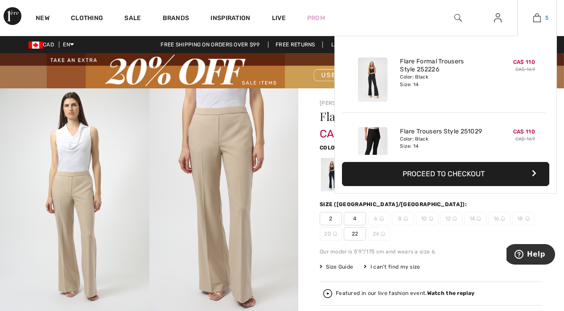
click at [537, 17] on img at bounding box center [537, 17] width 8 height 11
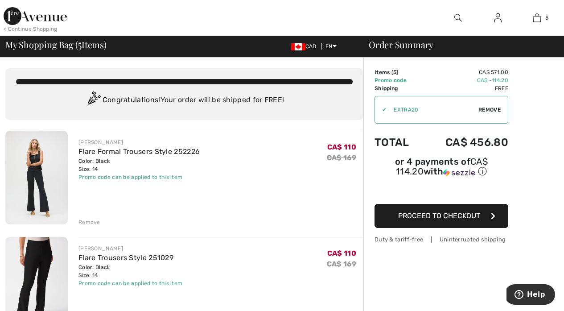
click at [46, 252] on img at bounding box center [36, 284] width 62 height 94
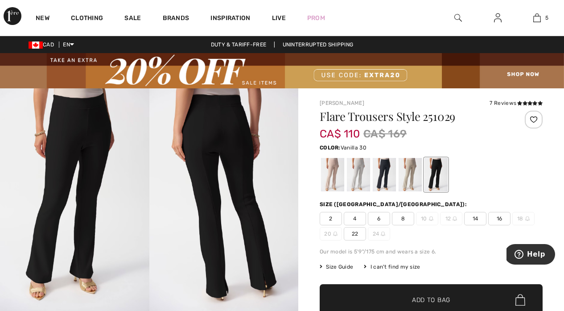
click at [354, 160] on div at bounding box center [358, 174] width 23 height 33
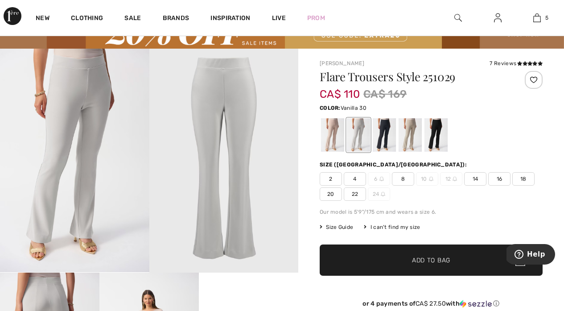
scroll to position [15, 0]
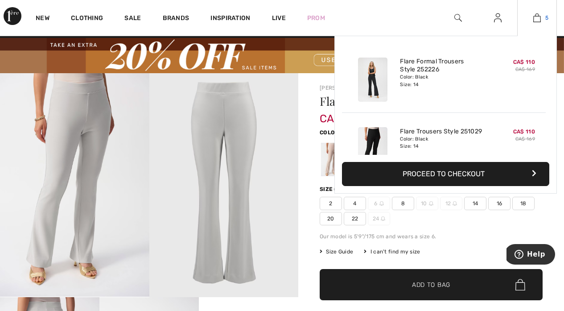
click at [538, 15] on img at bounding box center [537, 17] width 8 height 11
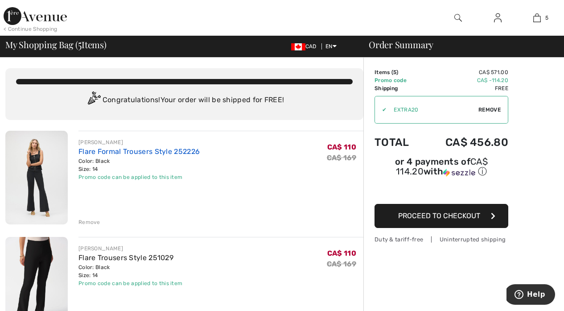
click at [99, 150] on link "Flare Formal Trousers Style 252226" at bounding box center [138, 151] width 121 height 8
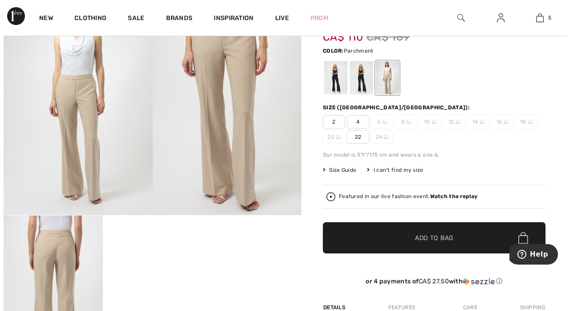
scroll to position [78, 0]
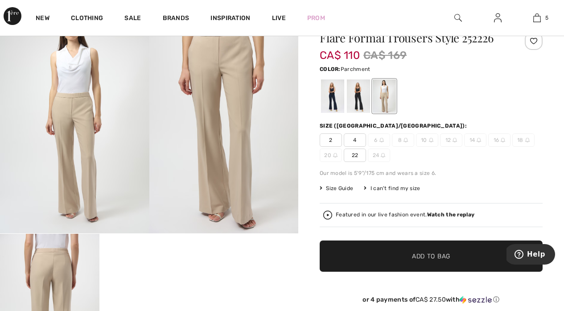
click at [250, 124] on img at bounding box center [223, 121] width 149 height 223
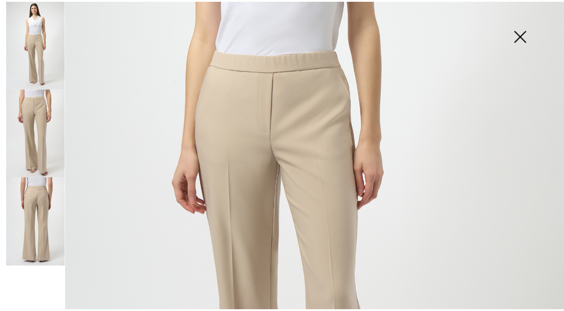
scroll to position [250, 0]
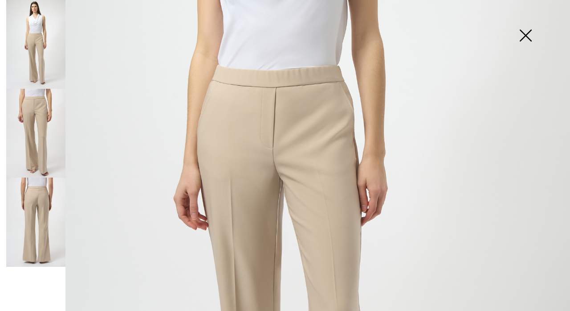
click at [526, 32] on img at bounding box center [526, 36] width 45 height 46
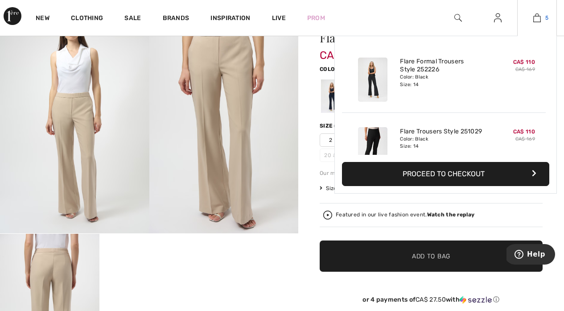
click at [539, 15] on img at bounding box center [537, 17] width 8 height 11
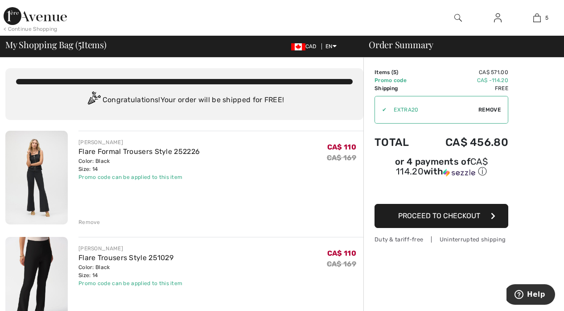
click at [51, 157] on img at bounding box center [36, 178] width 62 height 94
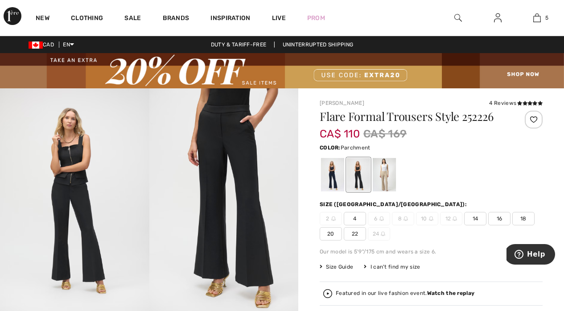
click at [384, 167] on div at bounding box center [384, 174] width 23 height 33
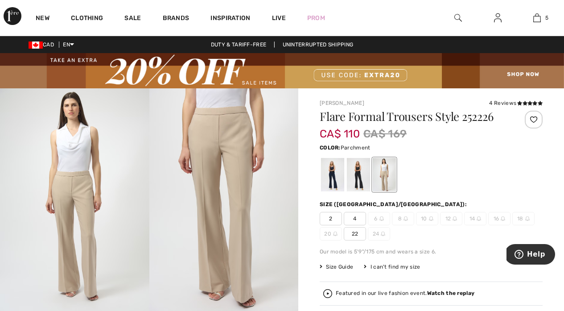
click at [242, 153] on img at bounding box center [223, 199] width 149 height 223
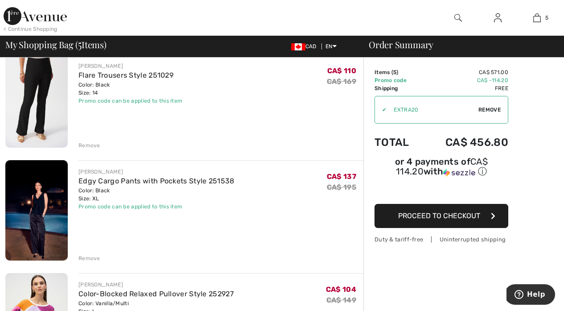
scroll to position [205, 0]
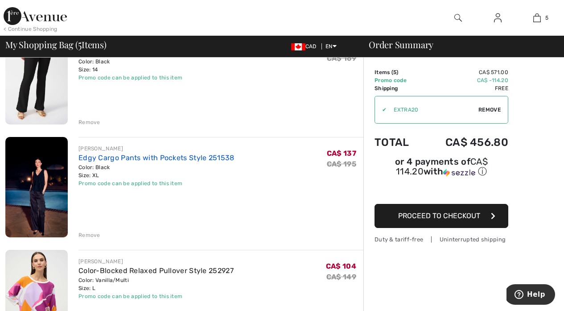
click at [190, 155] on link "Edgy Cargo Pants with Pockets Style 251538" at bounding box center [156, 157] width 156 height 8
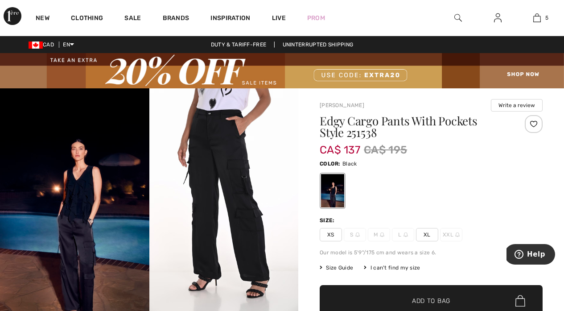
click at [234, 179] on img at bounding box center [223, 199] width 149 height 223
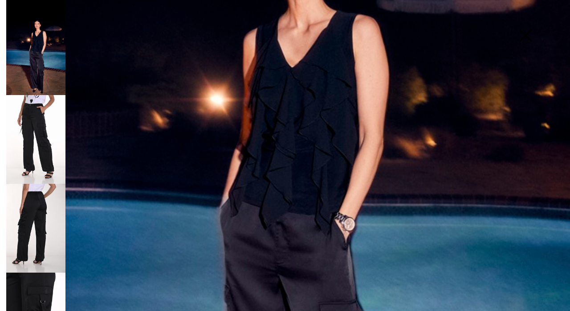
scroll to position [283, 0]
click at [54, 123] on img at bounding box center [35, 139] width 59 height 89
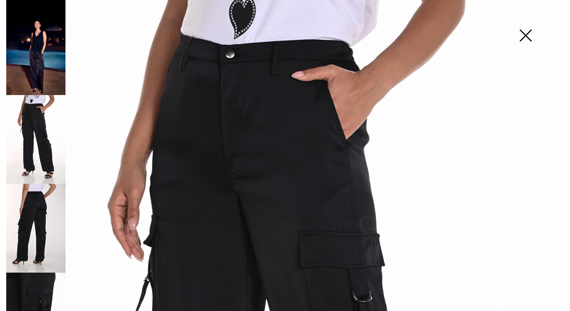
scroll to position [20, 0]
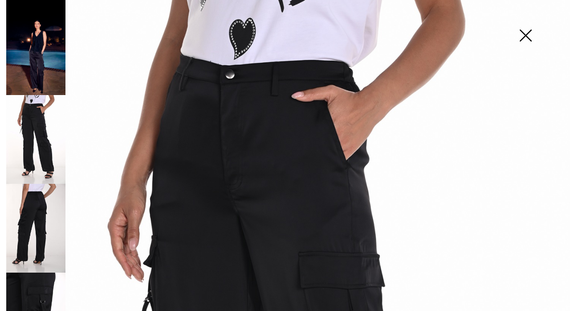
click at [45, 195] on img at bounding box center [35, 228] width 59 height 89
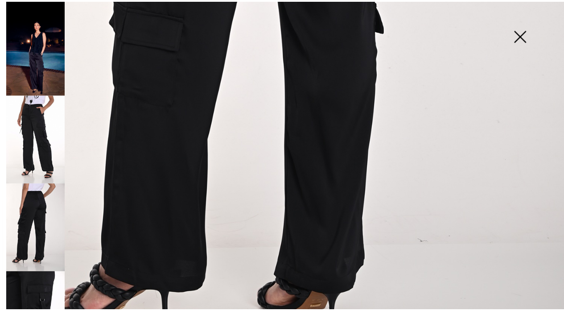
scroll to position [447, 0]
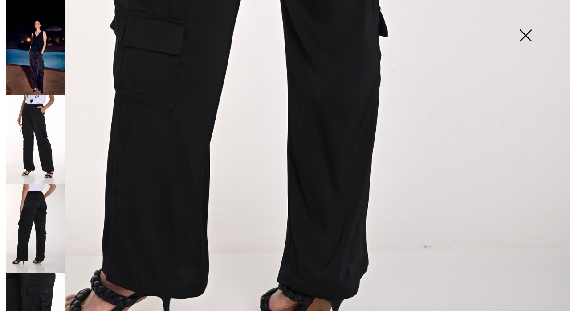
click at [44, 221] on img at bounding box center [35, 228] width 59 height 89
click at [28, 287] on img at bounding box center [35, 316] width 59 height 89
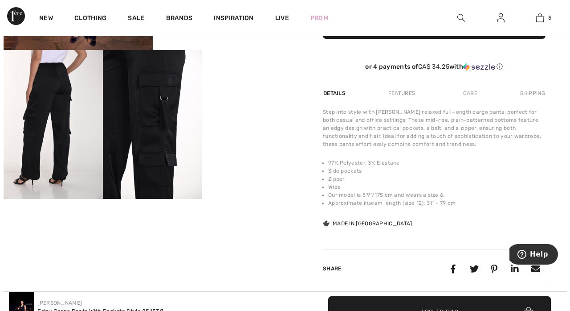
scroll to position [275, 0]
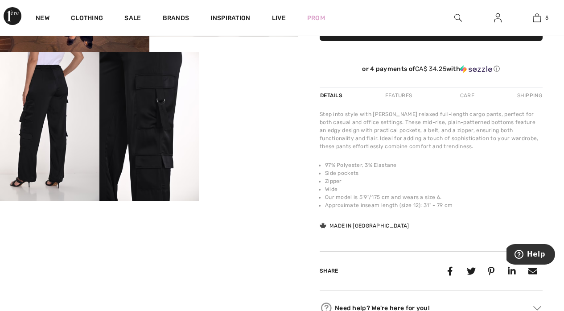
click at [169, 79] on img at bounding box center [148, 126] width 99 height 149
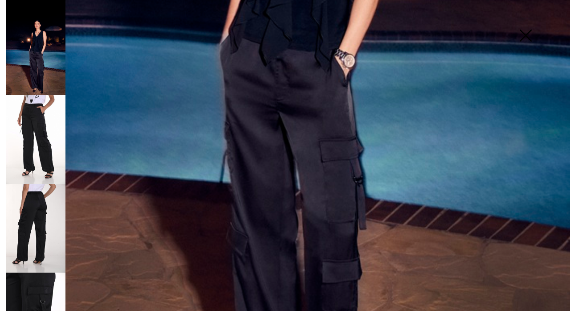
click at [28, 283] on img at bounding box center [35, 316] width 59 height 89
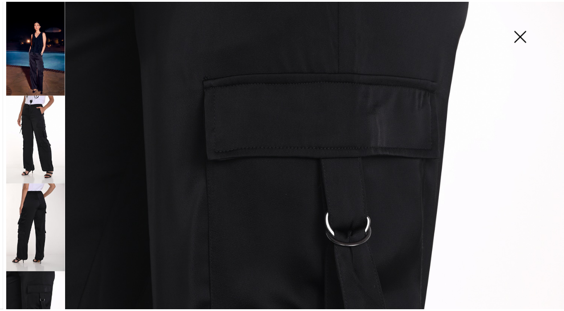
scroll to position [45, 0]
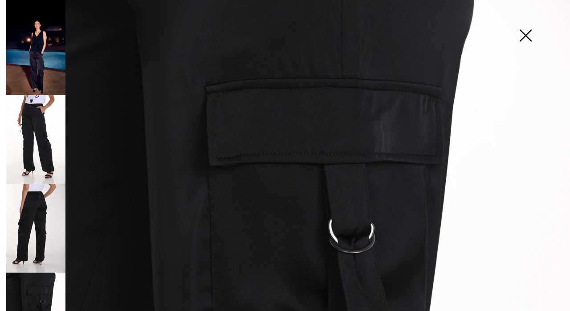
click at [523, 32] on img at bounding box center [526, 36] width 45 height 46
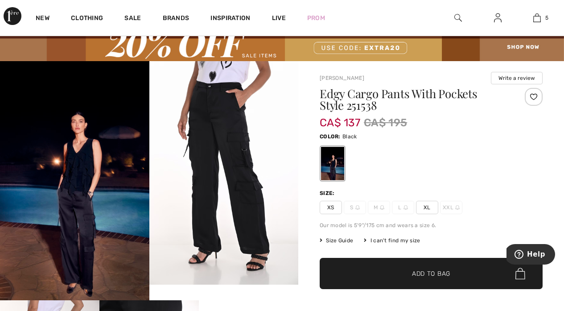
scroll to position [34, 0]
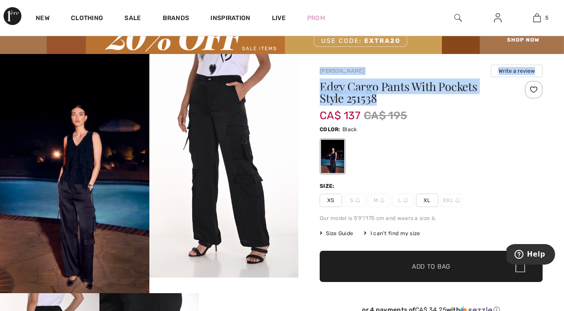
drag, startPoint x: 316, startPoint y: 69, endPoint x: 458, endPoint y: 105, distance: 146.2
click at [458, 105] on div "Frank Lyman Write a review Edgy Cargo Pants With Pockets Style 251538 CA$ 137 C…" at bounding box center [431, 310] width 266 height 512
copy div "Frank Lyman Write a review Edgy Cargo Pants With Pockets Style 251538"
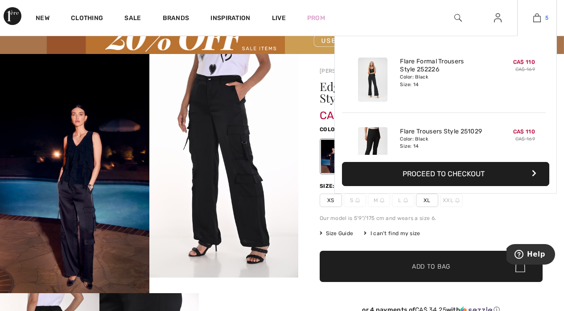
click at [540, 16] on img at bounding box center [537, 17] width 8 height 11
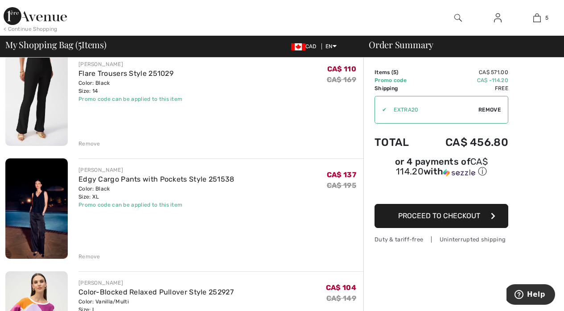
scroll to position [153, 0]
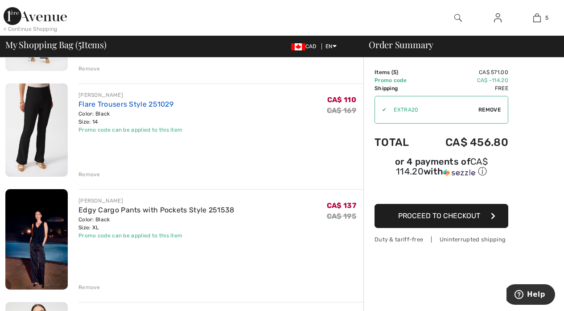
click at [114, 100] on link "Flare Trousers Style 251029" at bounding box center [125, 104] width 95 height 8
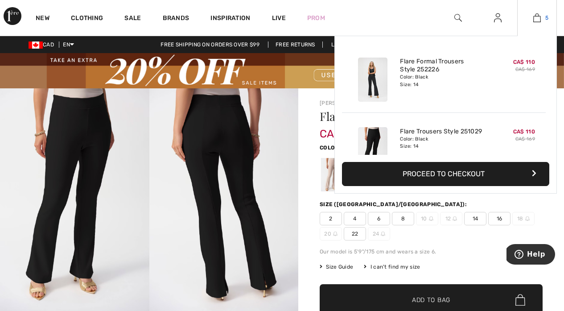
click at [536, 16] on img at bounding box center [537, 17] width 8 height 11
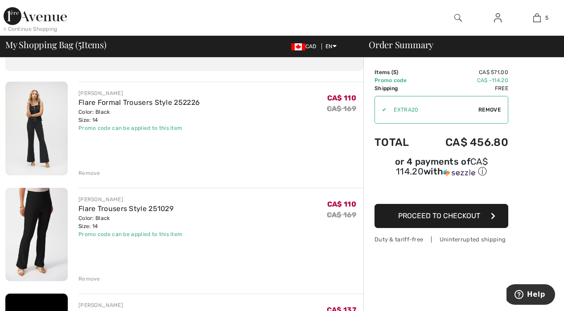
scroll to position [33, 0]
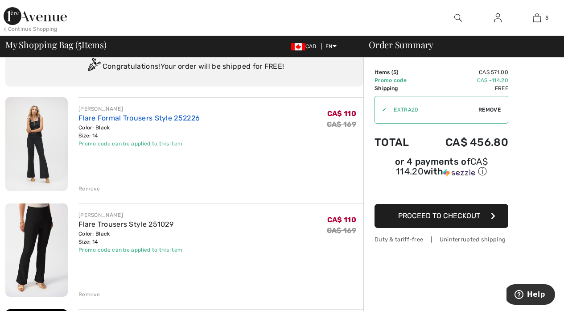
click at [122, 118] on link "Flare Formal Trousers Style 252226" at bounding box center [138, 118] width 121 height 8
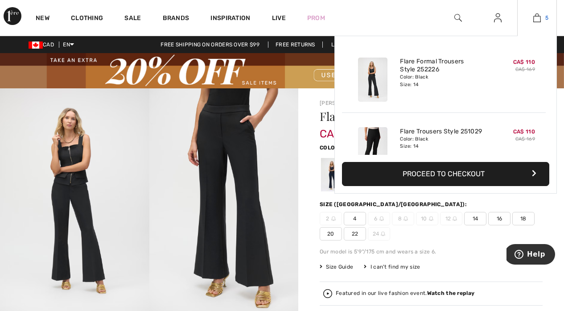
click at [532, 19] on link "5" at bounding box center [536, 17] width 39 height 11
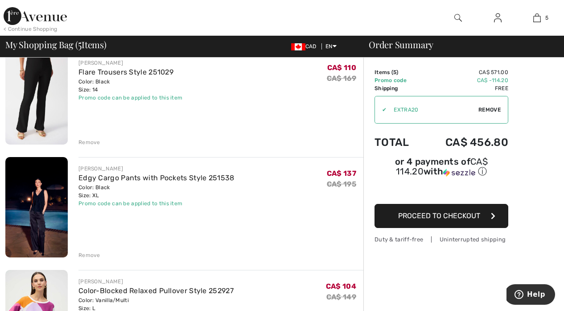
scroll to position [188, 0]
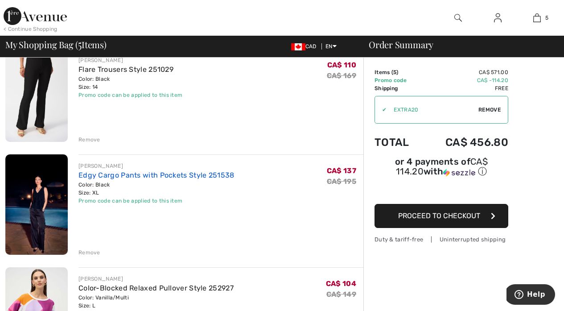
click at [188, 175] on link "Edgy Cargo Pants with Pockets Style 251538" at bounding box center [156, 175] width 156 height 8
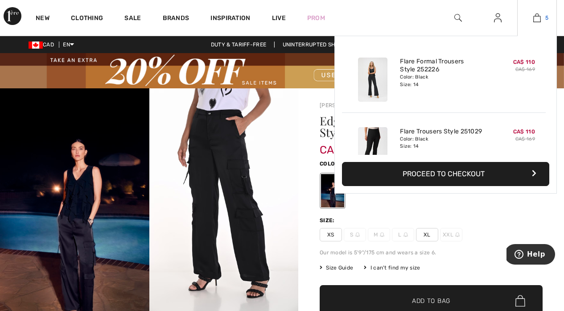
click at [537, 16] on img at bounding box center [537, 17] width 8 height 11
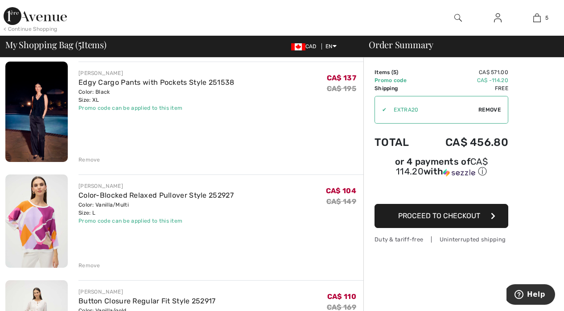
scroll to position [283, 0]
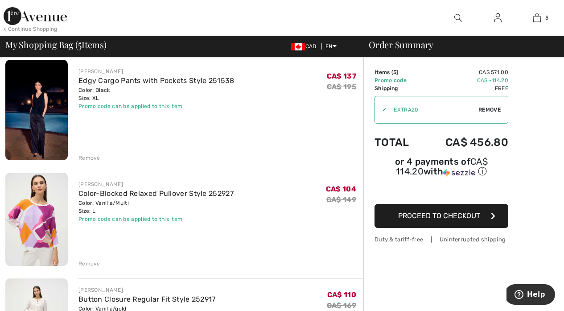
click at [92, 259] on div "Remove" at bounding box center [89, 263] width 22 height 8
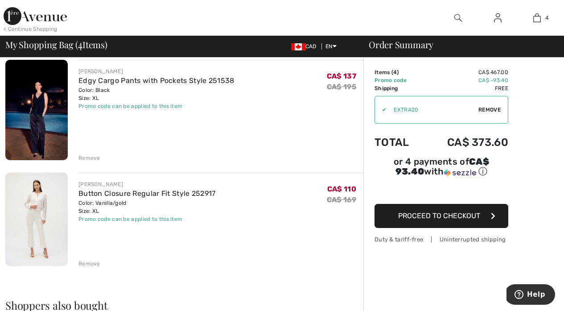
scroll to position [266, 0]
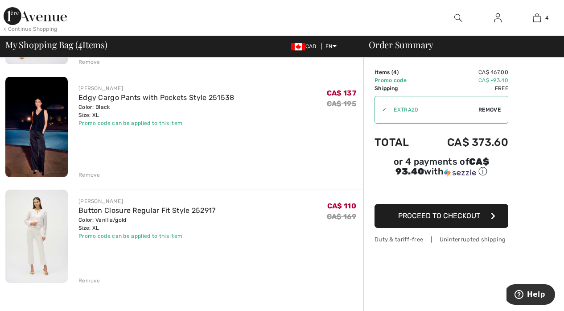
click at [37, 211] on img at bounding box center [36, 236] width 62 height 94
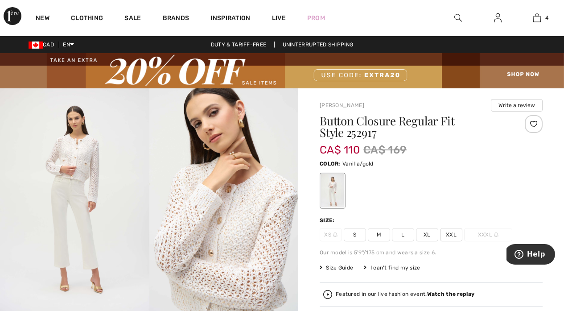
click at [275, 201] on img at bounding box center [223, 199] width 149 height 223
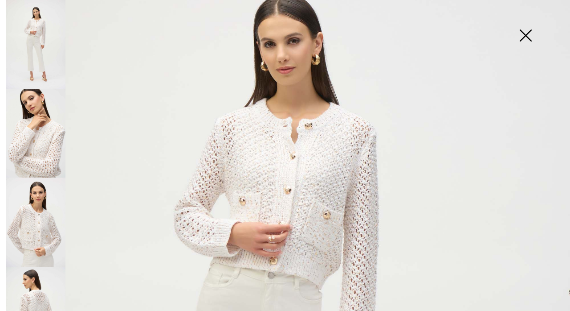
scroll to position [73, 0]
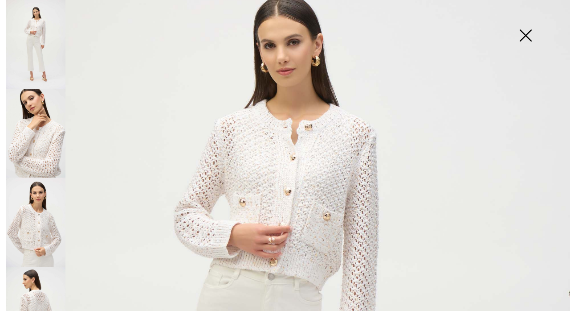
click at [38, 137] on img at bounding box center [35, 133] width 59 height 89
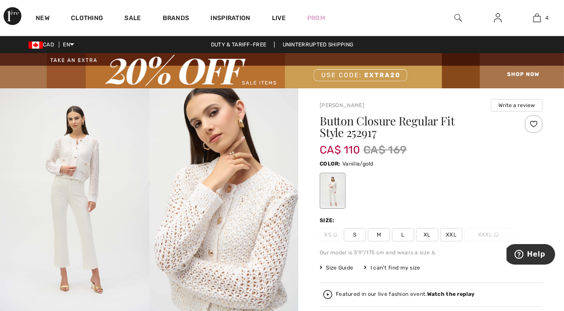
click at [83, 158] on img at bounding box center [74, 199] width 149 height 223
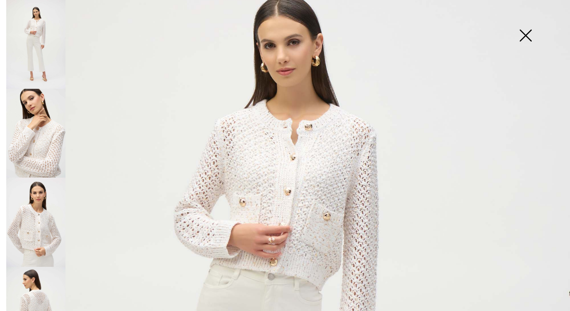
click at [36, 129] on img at bounding box center [35, 133] width 59 height 89
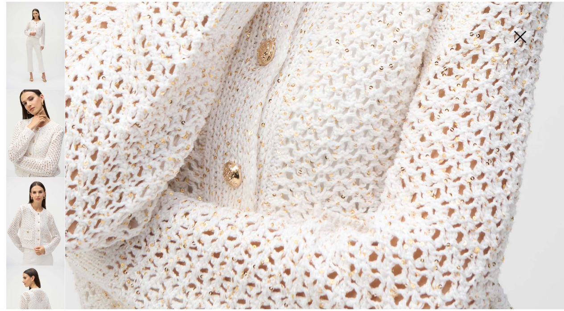
scroll to position [455, 0]
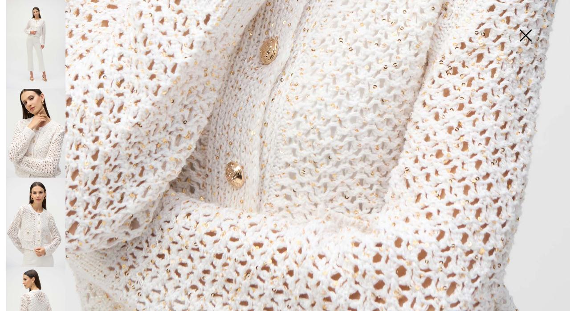
click at [524, 31] on img at bounding box center [526, 36] width 45 height 46
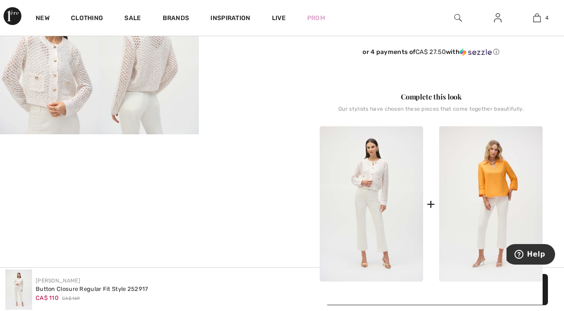
scroll to position [273, 0]
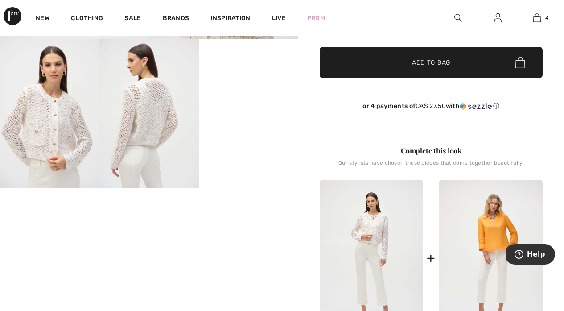
click at [271, 89] on video "Your browser does not support the video tag." at bounding box center [248, 64] width 99 height 50
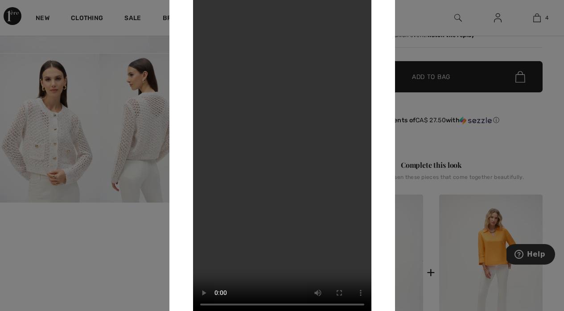
scroll to position [0, 0]
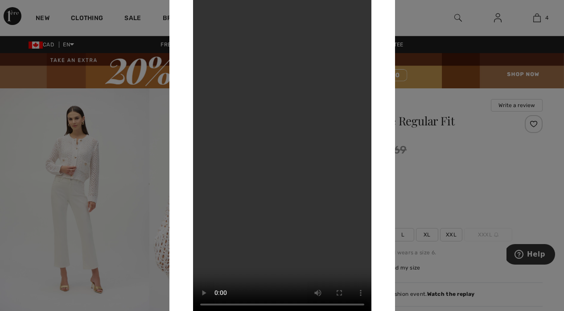
click at [425, 13] on div at bounding box center [282, 155] width 564 height 311
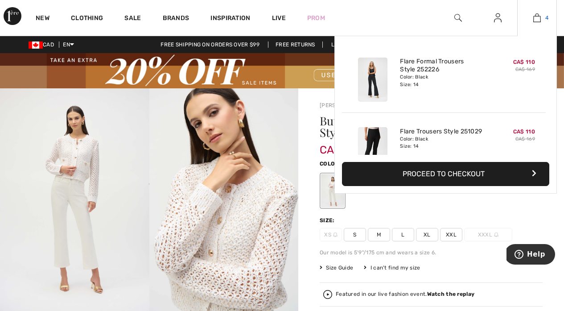
click at [538, 15] on img at bounding box center [537, 17] width 8 height 11
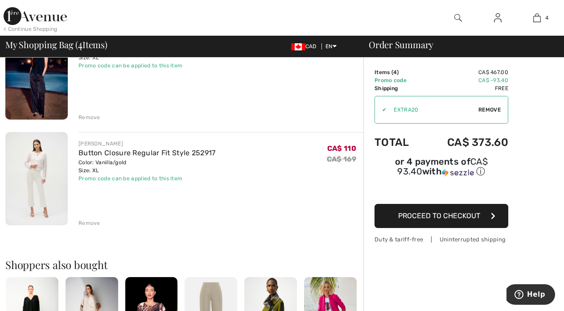
scroll to position [340, 0]
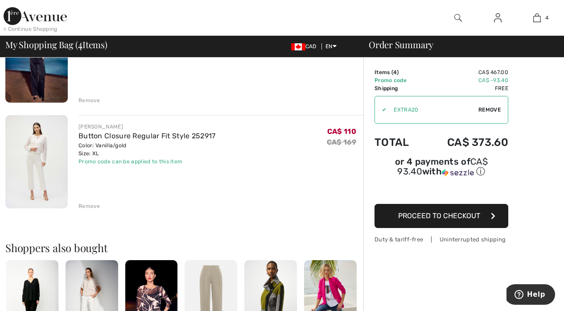
click at [88, 205] on div "Remove" at bounding box center [89, 206] width 22 height 8
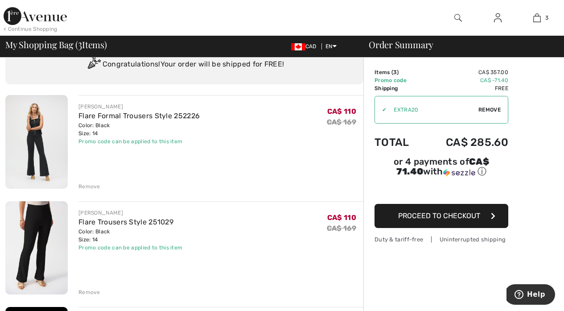
scroll to position [40, 0]
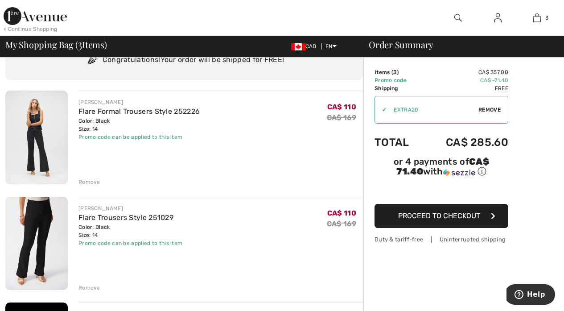
click at [61, 123] on img at bounding box center [36, 137] width 62 height 94
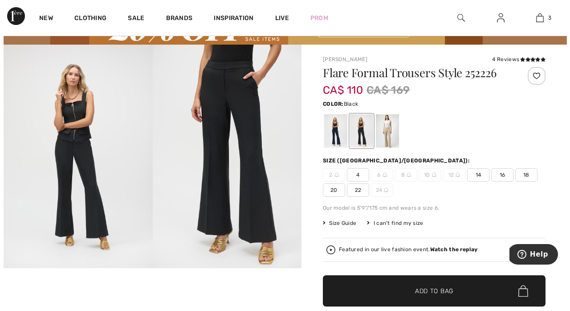
scroll to position [20, 0]
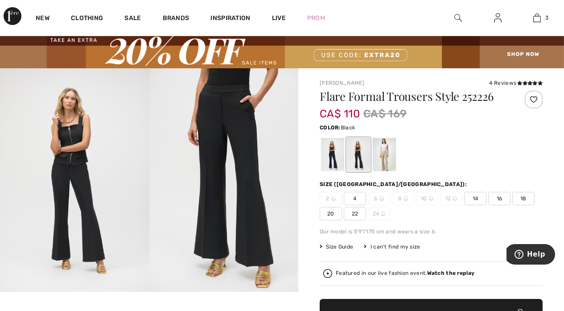
click at [225, 127] on img at bounding box center [223, 179] width 149 height 223
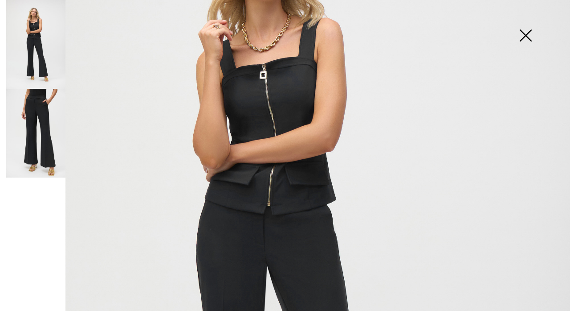
scroll to position [155, 0]
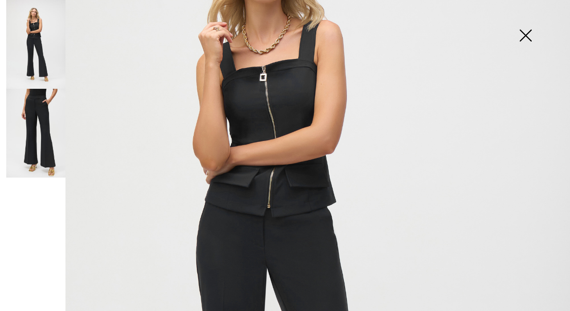
click at [36, 109] on img at bounding box center [35, 133] width 59 height 89
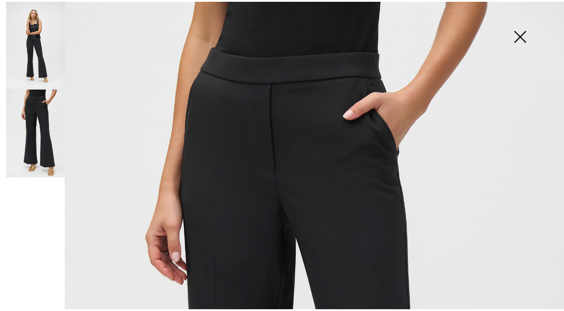
scroll to position [0, 0]
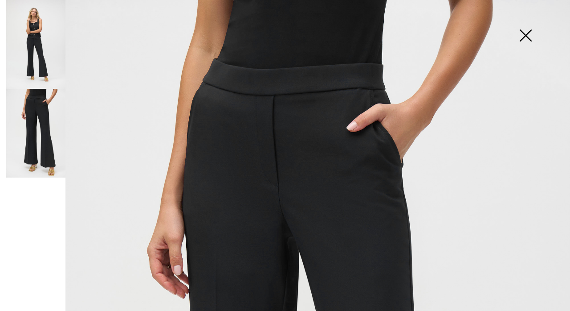
click at [525, 33] on img at bounding box center [526, 36] width 45 height 46
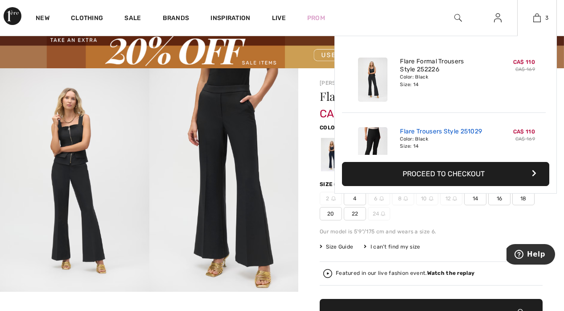
click at [443, 129] on link "Flare Trousers Style 251029" at bounding box center [441, 131] width 82 height 8
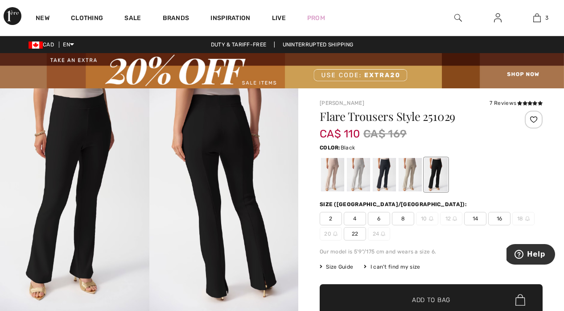
click at [87, 170] on img at bounding box center [74, 199] width 149 height 223
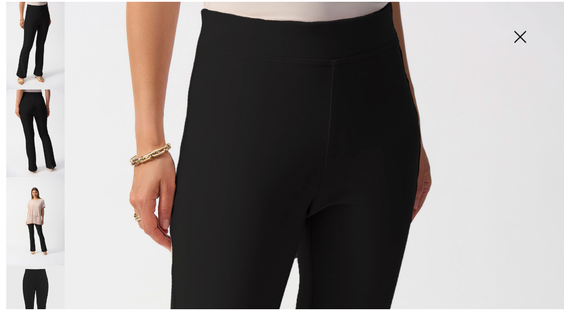
scroll to position [13, 0]
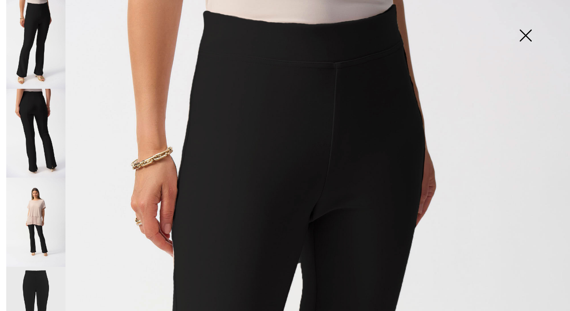
click at [526, 30] on img at bounding box center [526, 36] width 45 height 46
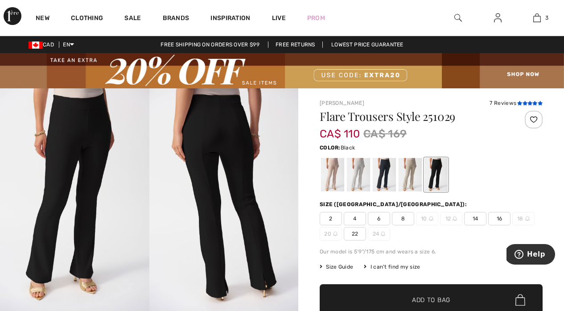
click at [523, 103] on icon at bounding box center [524, 103] width 5 height 4
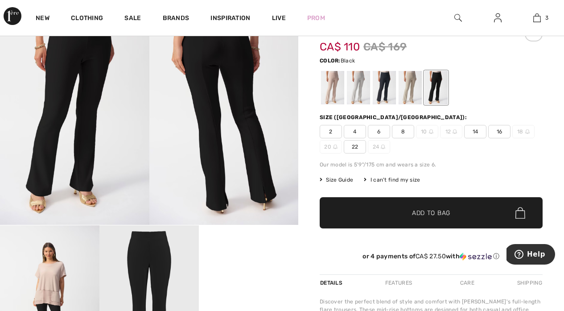
scroll to position [90, 0]
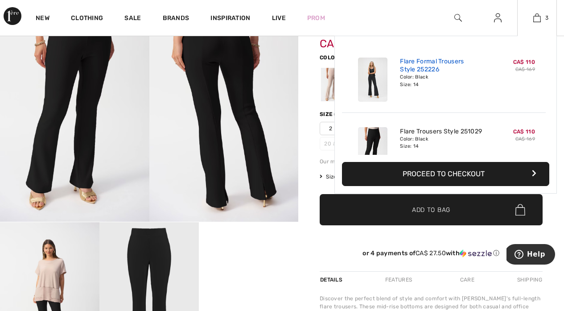
click at [433, 61] on link "Flare Formal Trousers Style 252226" at bounding box center [444, 65] width 88 height 16
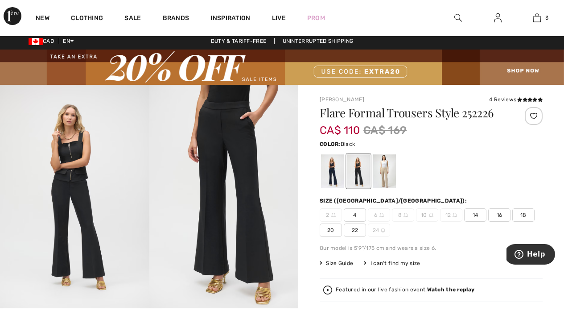
scroll to position [7, 0]
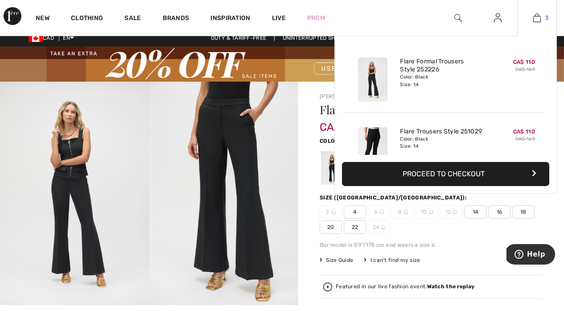
click at [536, 16] on img at bounding box center [537, 17] width 8 height 11
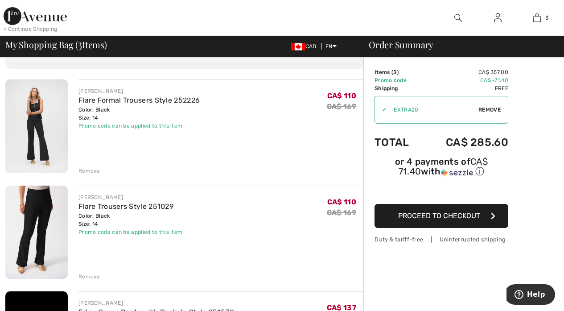
scroll to position [49, 0]
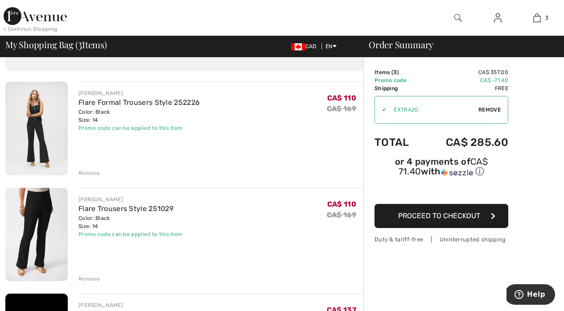
click at [88, 277] on div "Remove" at bounding box center [89, 279] width 22 height 8
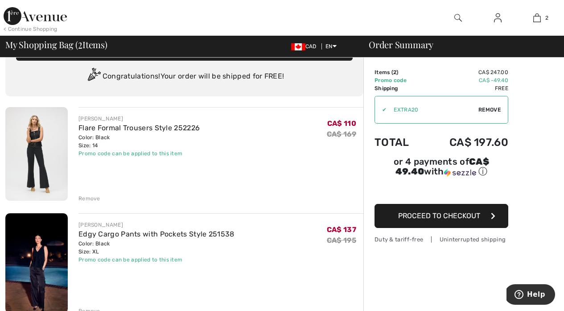
scroll to position [0, 0]
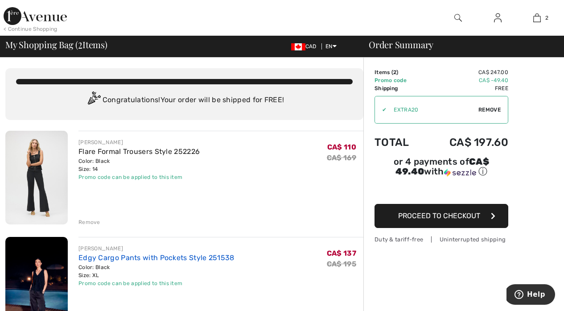
click at [165, 256] on link "Edgy Cargo Pants with Pockets Style 251538" at bounding box center [156, 257] width 156 height 8
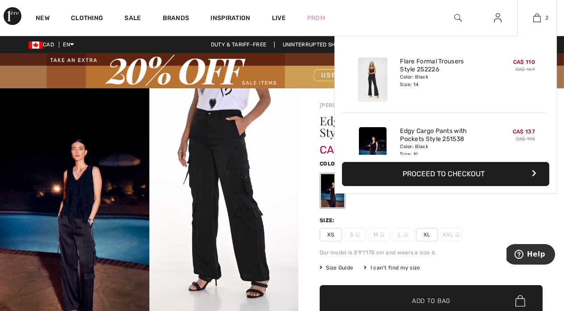
click at [539, 13] on img at bounding box center [537, 17] width 8 height 11
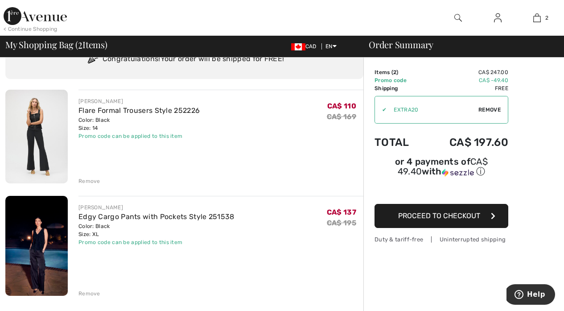
scroll to position [40, 0]
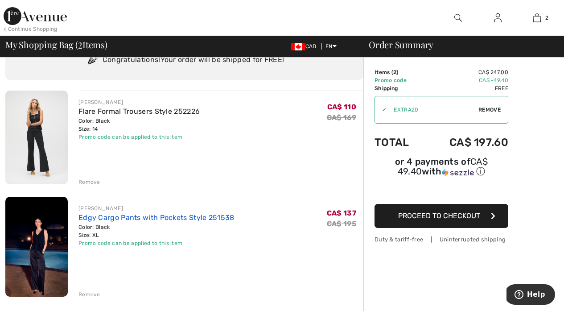
click at [129, 215] on link "Edgy Cargo Pants with Pockets Style 251538" at bounding box center [156, 217] width 156 height 8
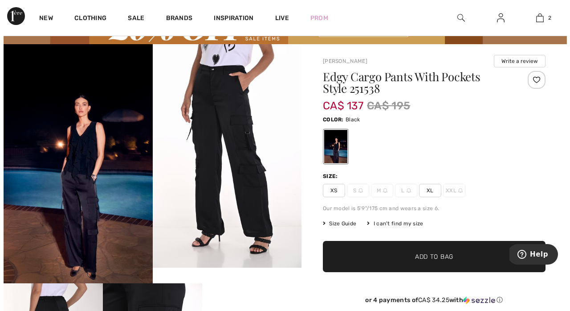
scroll to position [54, 0]
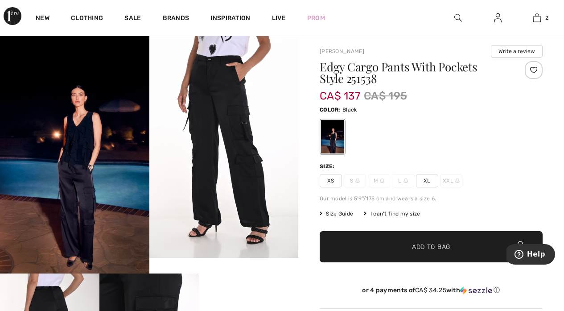
click at [233, 113] on img at bounding box center [223, 145] width 149 height 223
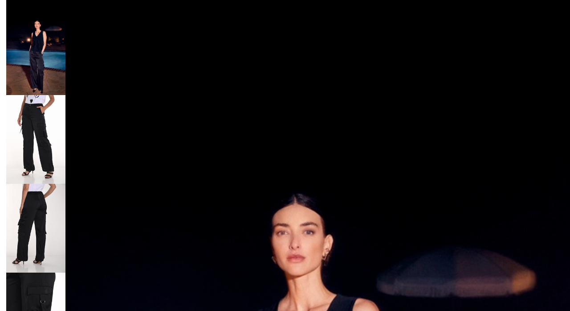
click at [46, 113] on img at bounding box center [35, 139] width 59 height 89
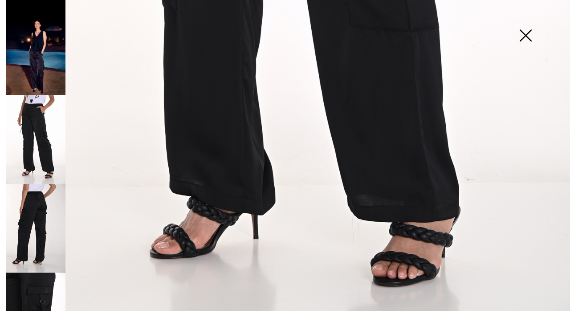
scroll to position [522, 0]
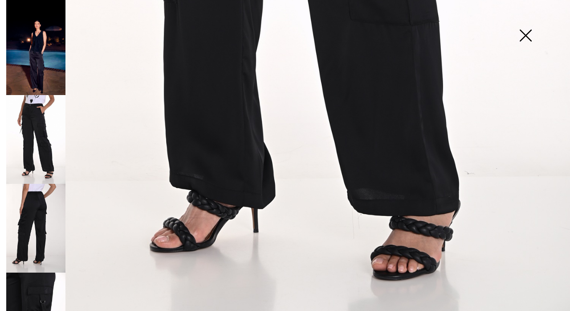
click at [52, 209] on img at bounding box center [35, 228] width 59 height 89
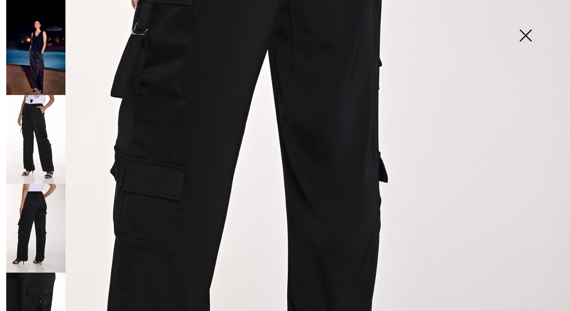
scroll to position [386, 0]
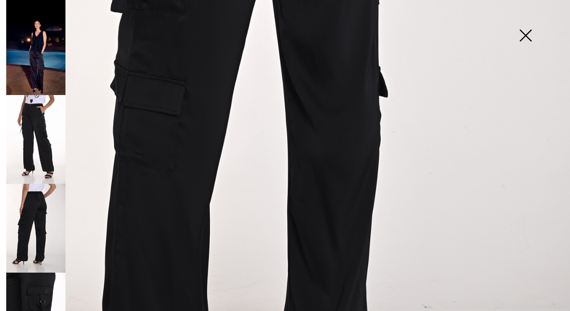
click at [26, 279] on img at bounding box center [35, 316] width 59 height 89
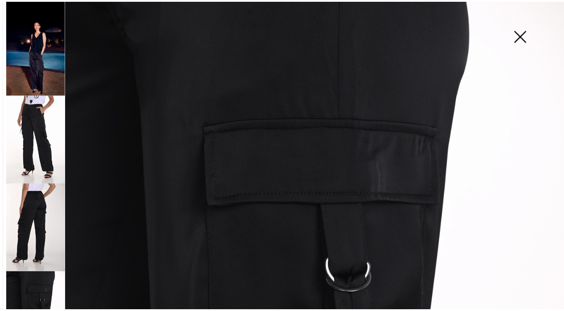
scroll to position [0, 0]
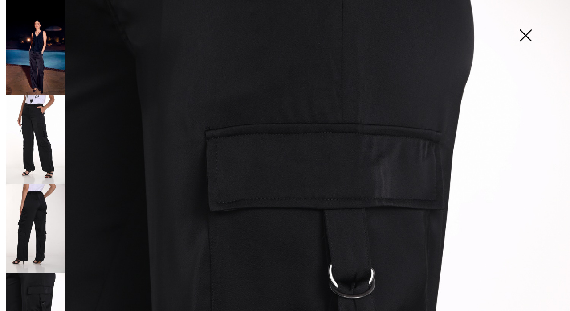
click at [522, 35] on img at bounding box center [526, 36] width 45 height 46
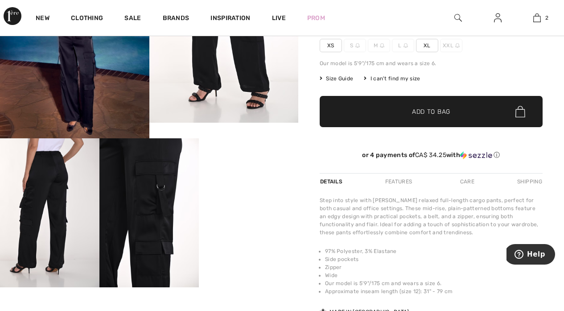
scroll to position [192, 0]
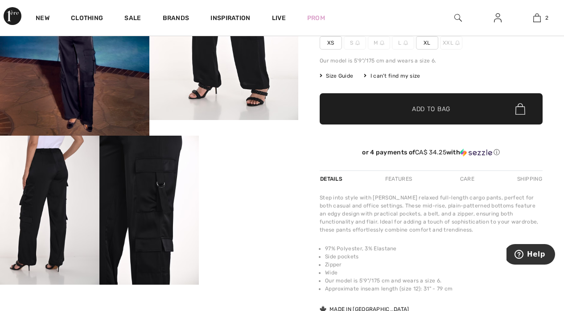
click at [400, 179] on div "Features" at bounding box center [398, 179] width 42 height 16
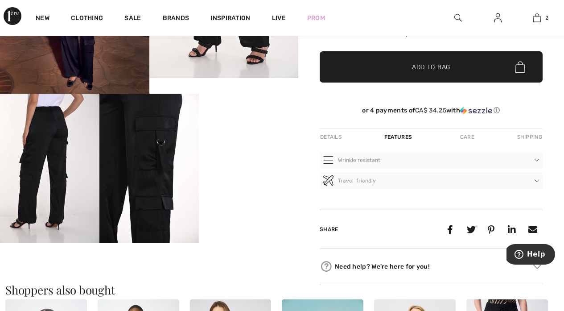
scroll to position [213, 0]
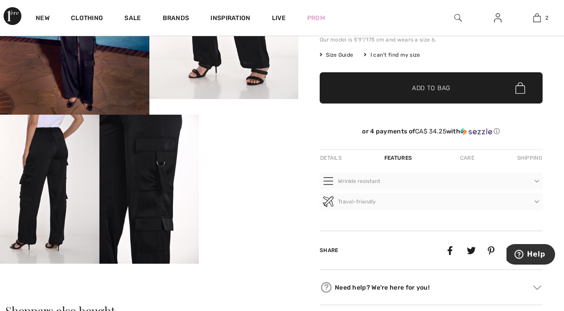
click at [467, 157] on div "Care" at bounding box center [466, 158] width 29 height 16
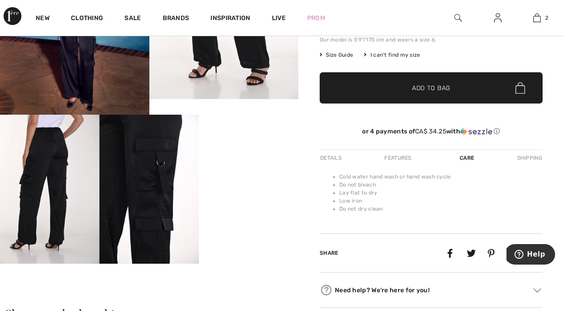
click at [529, 155] on div "Shipping" at bounding box center [529, 158] width 28 height 16
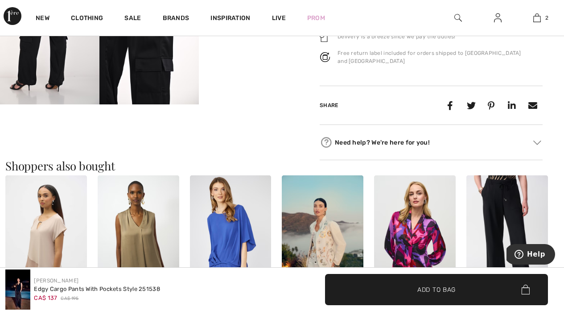
scroll to position [0, 0]
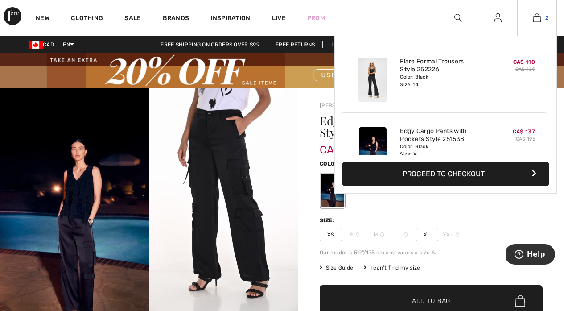
click at [537, 18] on img at bounding box center [537, 17] width 8 height 11
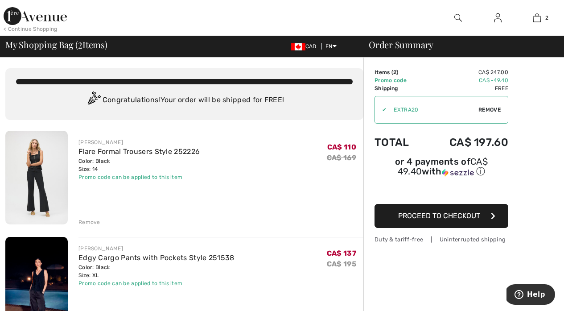
click at [93, 221] on div "Remove" at bounding box center [89, 222] width 22 height 8
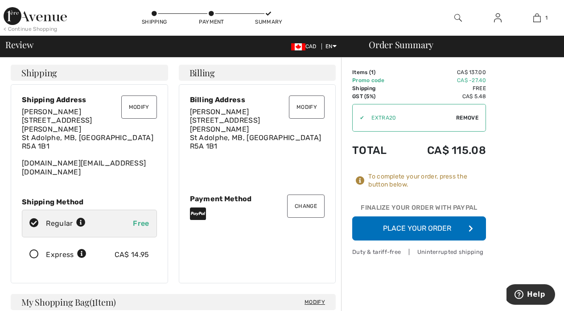
click at [471, 225] on icon "button" at bounding box center [470, 228] width 4 height 7
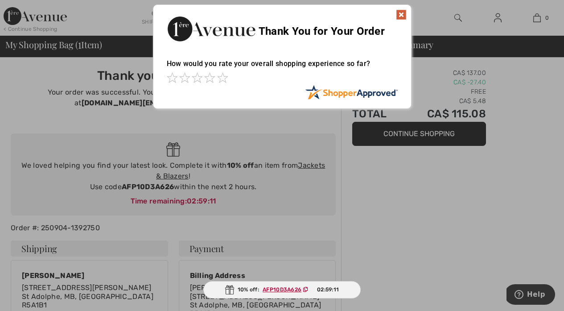
click at [275, 287] on ins "AFP10D3A626" at bounding box center [281, 289] width 39 height 6
click at [221, 76] on span at bounding box center [222, 77] width 11 height 11
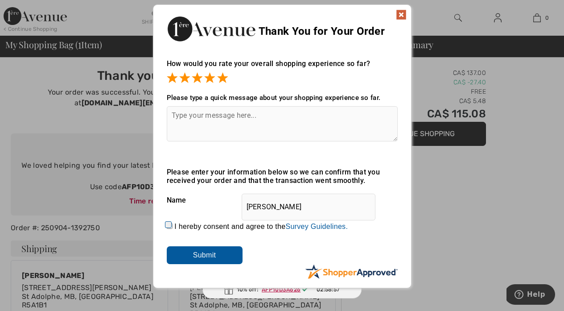
click at [400, 16] on img at bounding box center [401, 14] width 11 height 11
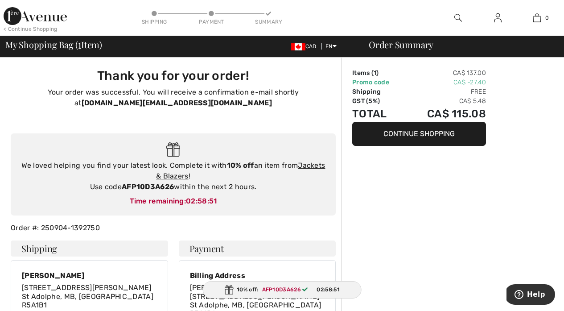
click at [267, 288] on ins "AFP10D3A626" at bounding box center [281, 289] width 39 height 6
click at [218, 286] on div "10% off: AFP10D3A626 02:58:49" at bounding box center [282, 289] width 160 height 17
click at [228, 286] on img at bounding box center [228, 289] width 9 height 9
click at [267, 287] on ins "AFP10D3A626" at bounding box center [281, 289] width 39 height 6
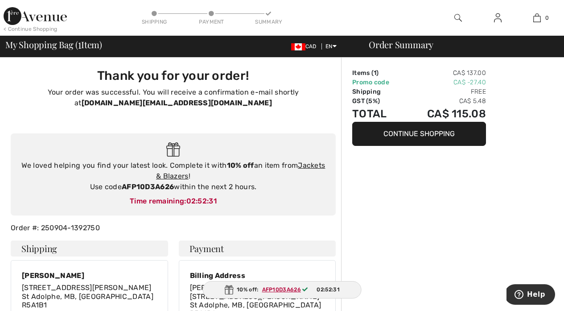
click at [267, 287] on ins "AFP10D3A626" at bounding box center [281, 289] width 39 height 6
click at [119, 187] on div "We loved helping you find your latest look. Complete it with 10% off an item fr…" at bounding box center [173, 176] width 307 height 32
click at [315, 162] on link "Jackets & Blazers" at bounding box center [240, 170] width 169 height 19
